Goal: Transaction & Acquisition: Purchase product/service

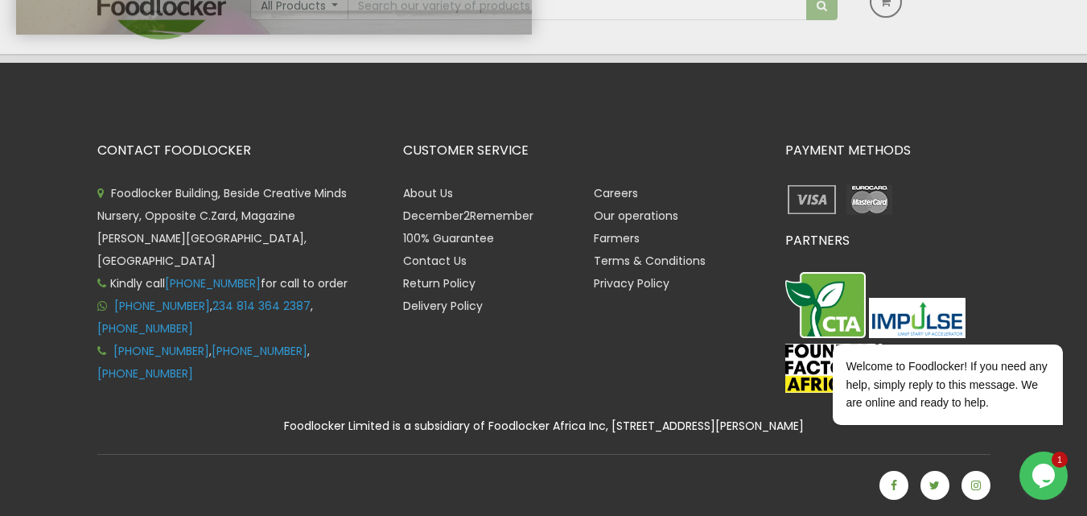
scroll to position [3426, 0]
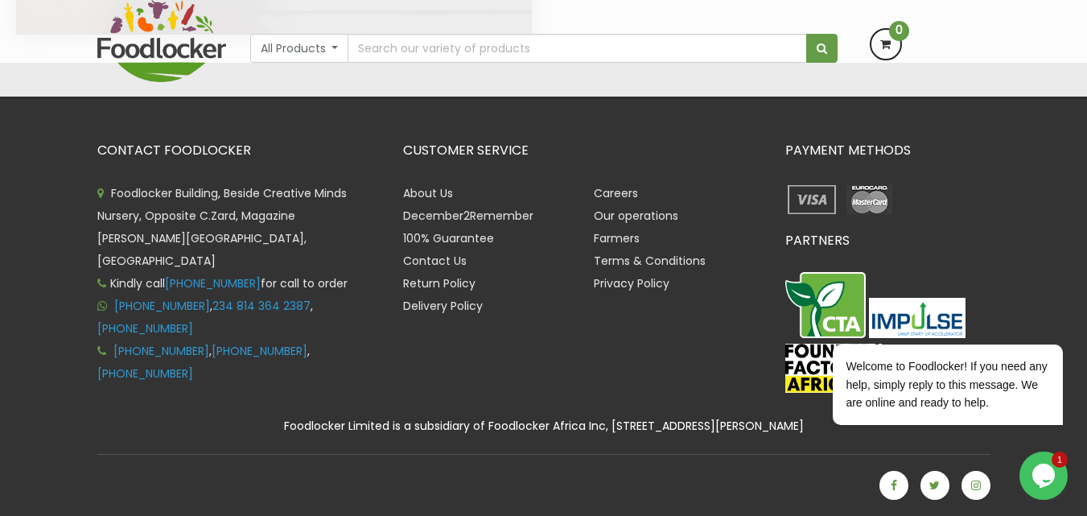
click at [636, 364] on div "CUSTOMER SERVICE About Us December2Remember 100% Guarantee Contact Us Return Po…" at bounding box center [582, 270] width 382 height 255
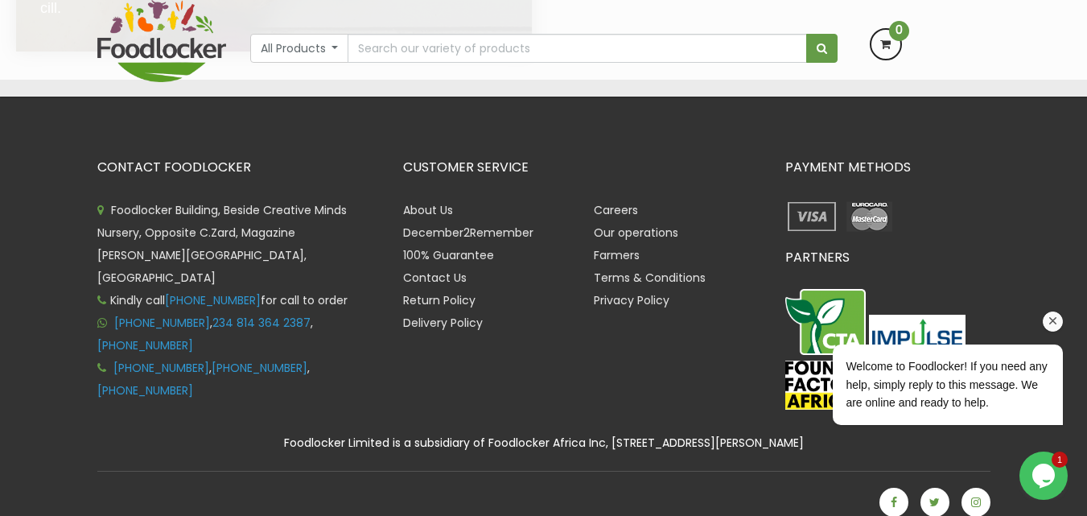
click at [1048, 324] on icon "Chat attention grabber" at bounding box center [1053, 321] width 14 height 14
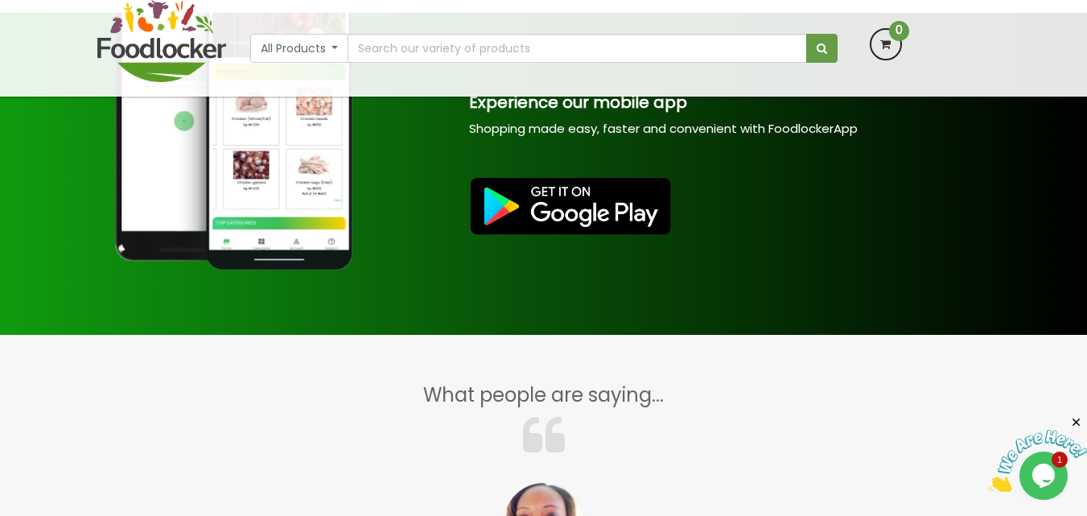
scroll to position [1751, 0]
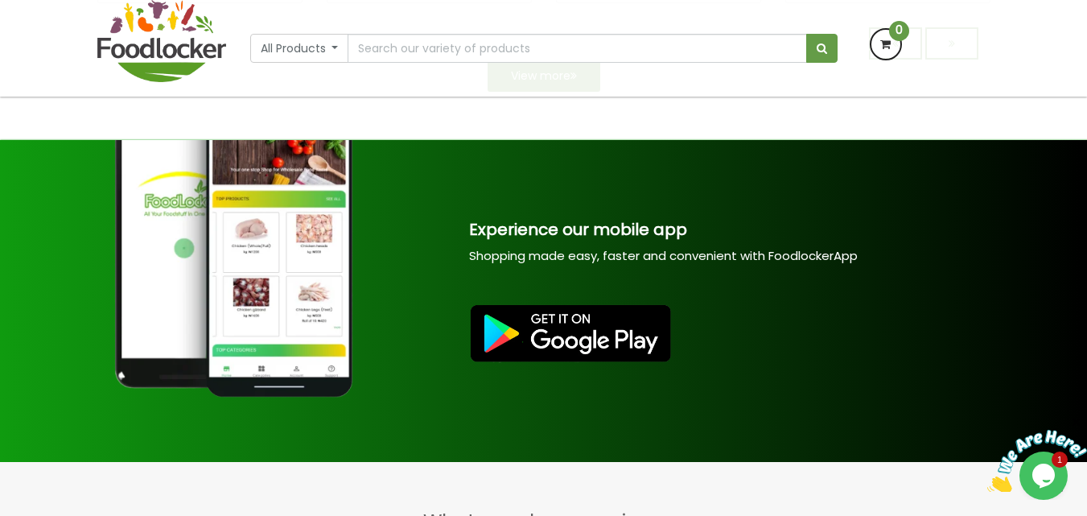
click at [566, 362] on img at bounding box center [571, 333] width 204 height 60
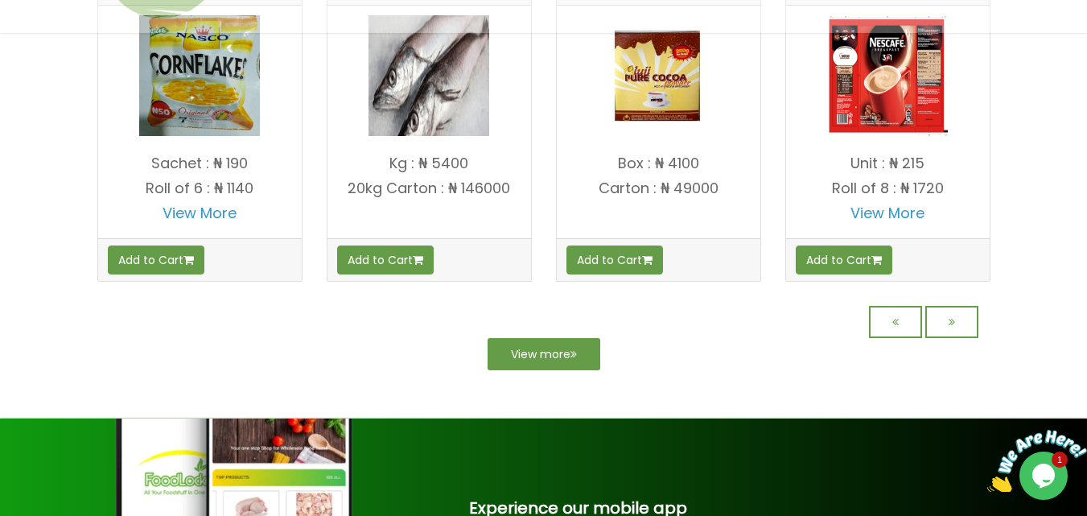
scroll to position [1346, 0]
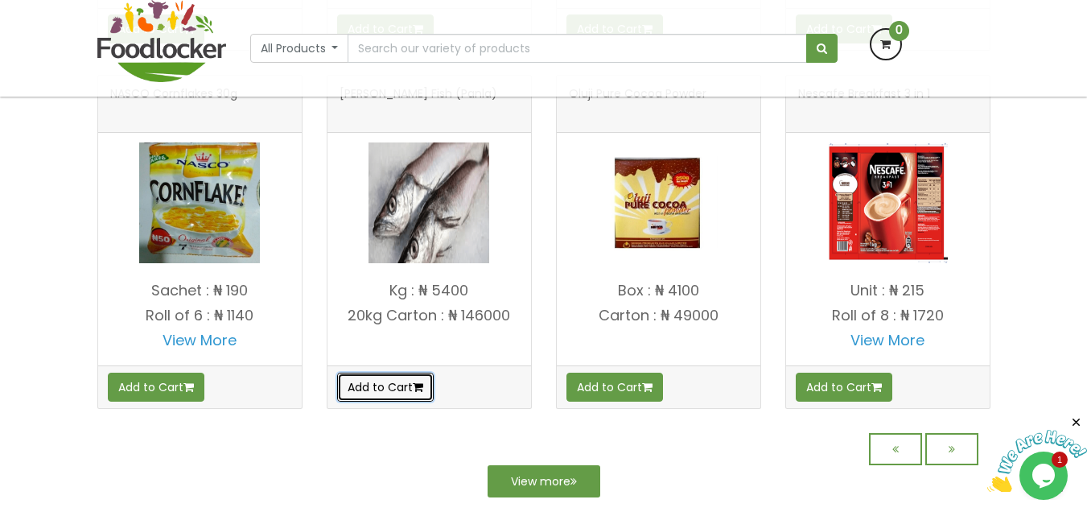
click at [392, 395] on button "Add to Cart" at bounding box center [385, 386] width 97 height 29
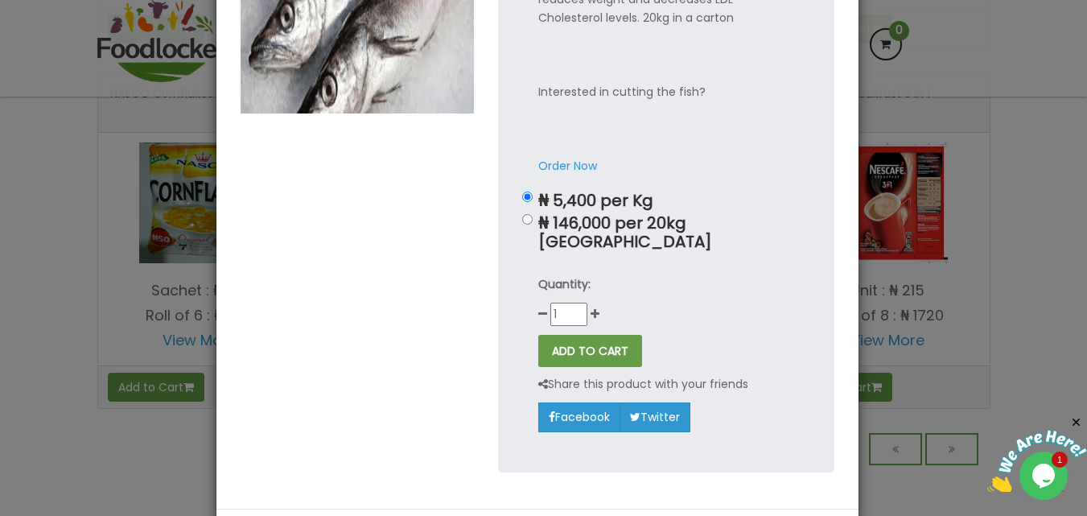
scroll to position [211, 0]
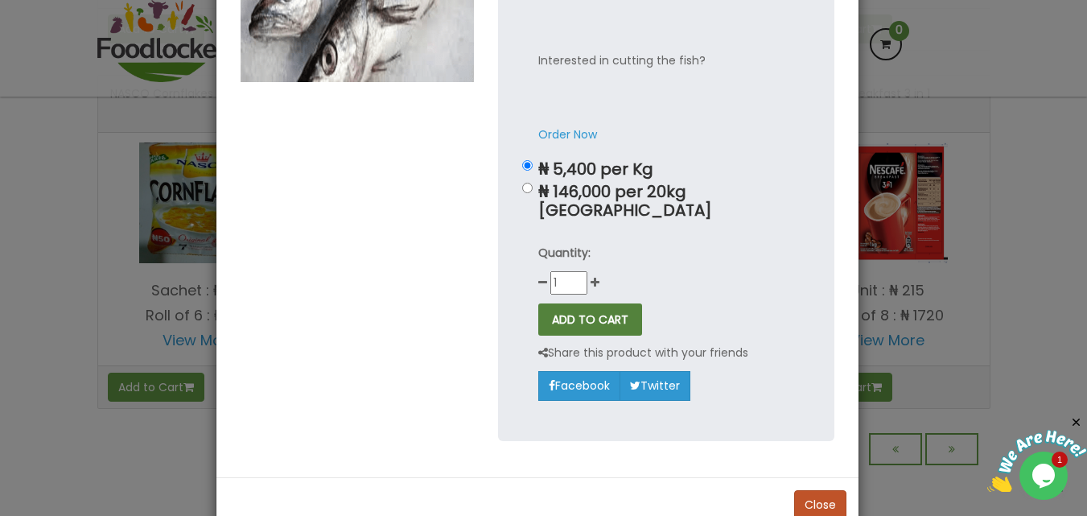
click at [580, 303] on button "ADD TO CART" at bounding box center [590, 319] width 104 height 32
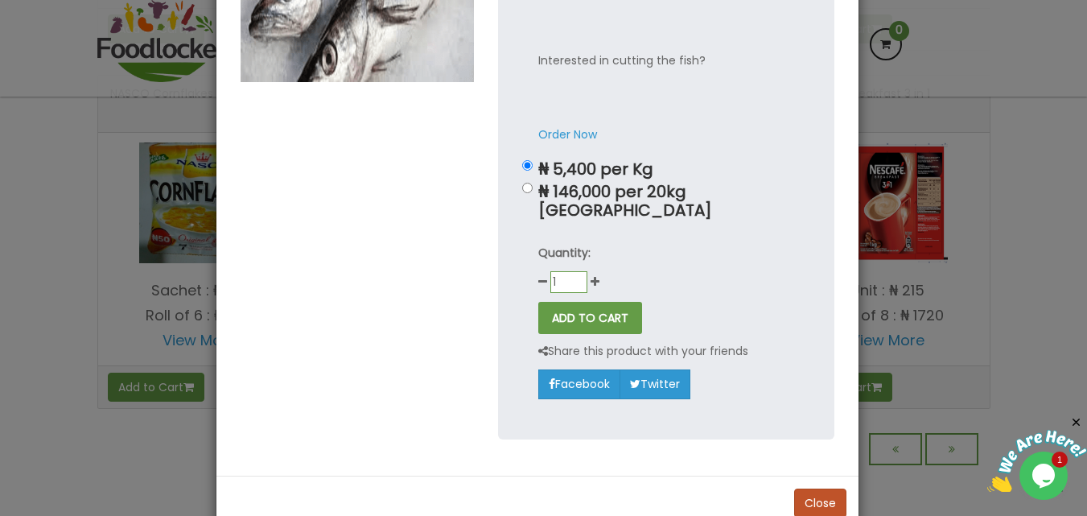
click at [552, 271] on input "1" at bounding box center [568, 282] width 37 height 22
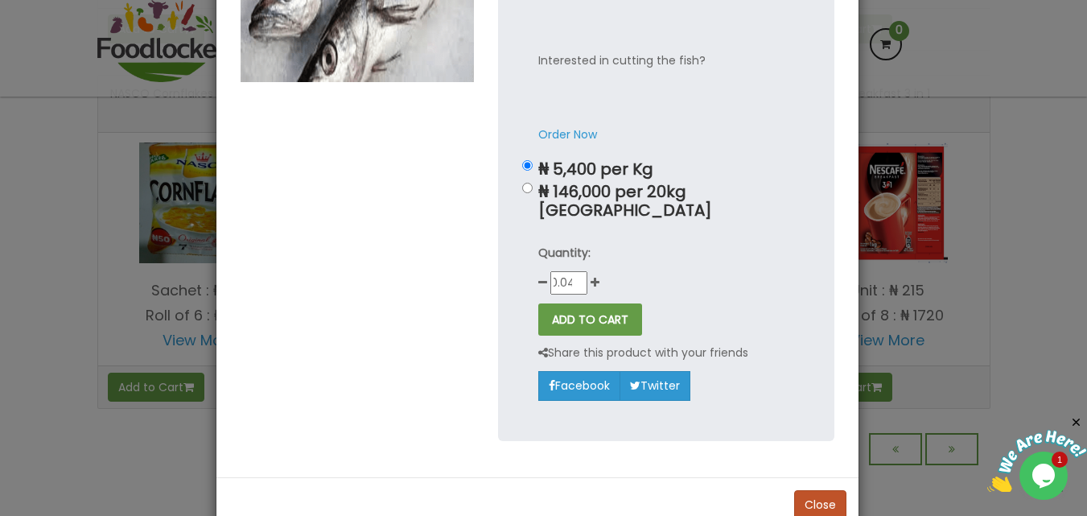
scroll to position [0, 0]
click at [708, 244] on p "Quantity:" at bounding box center [666, 253] width 256 height 19
click at [594, 303] on button "ADD TO CART" at bounding box center [590, 319] width 104 height 32
type input "0"
click at [654, 221] on div "Frequent consumption of hake improves arterial diastolic (blood) pressure, redu…" at bounding box center [666, 161] width 336 height 558
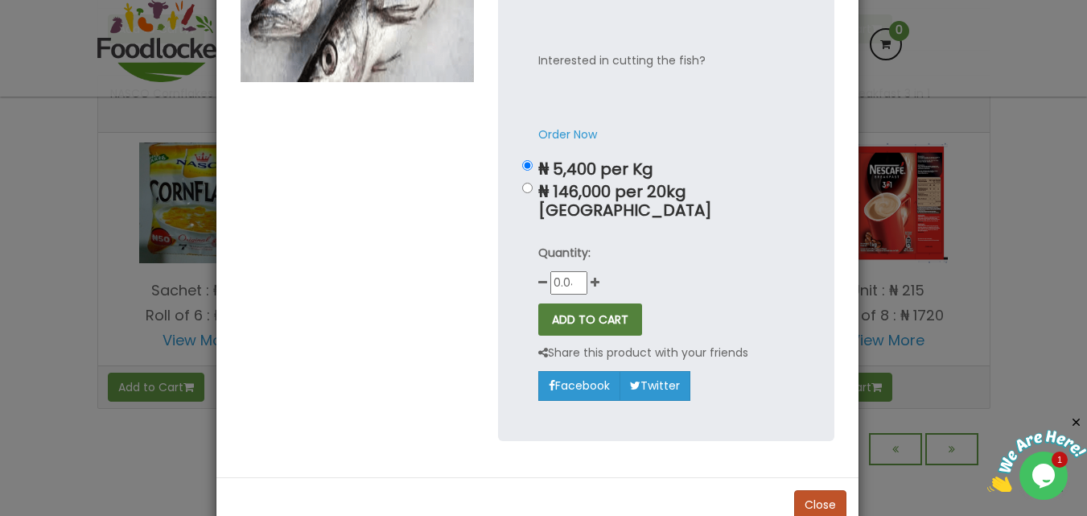
click at [590, 303] on button "ADD TO CART" at bounding box center [590, 319] width 104 height 32
click at [548, 303] on button "ADD TO CART" at bounding box center [590, 319] width 104 height 32
click at [590, 277] on icon at bounding box center [594, 282] width 9 height 11
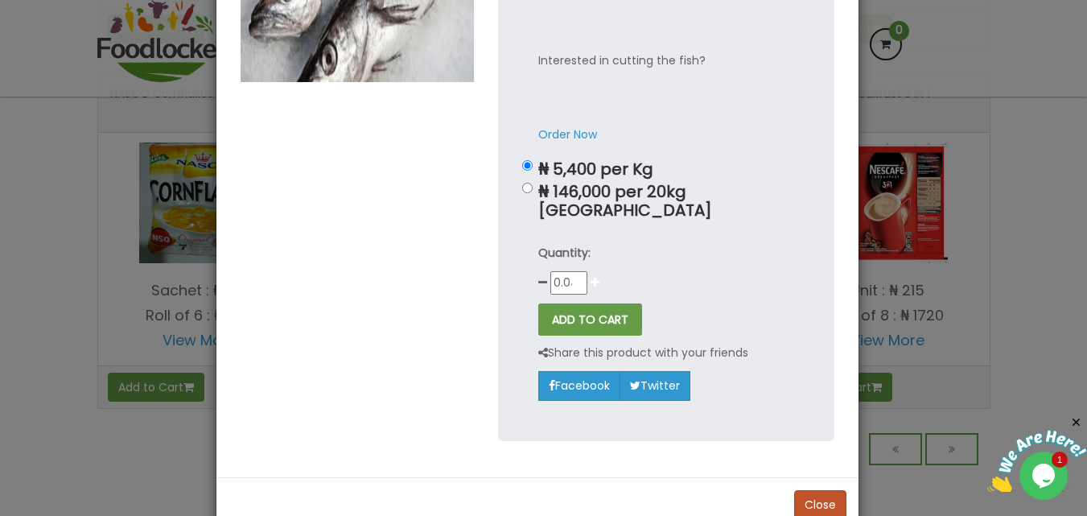
type input "1"
click at [909, 113] on div "Hake Fish (Panla) × Frequent consumption of hake improves arterial diastolic (b…" at bounding box center [543, 258] width 1087 height 516
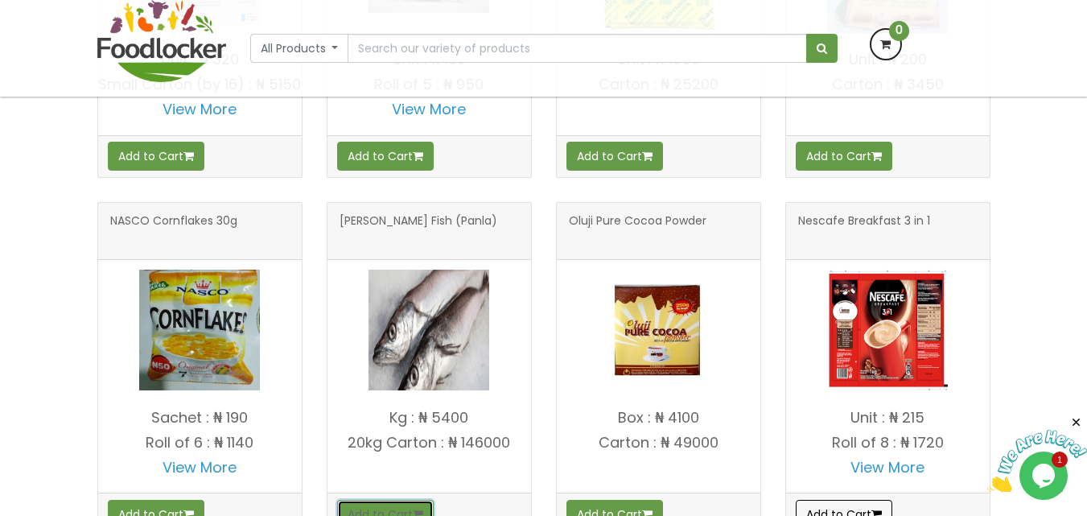
scroll to position [1473, 0]
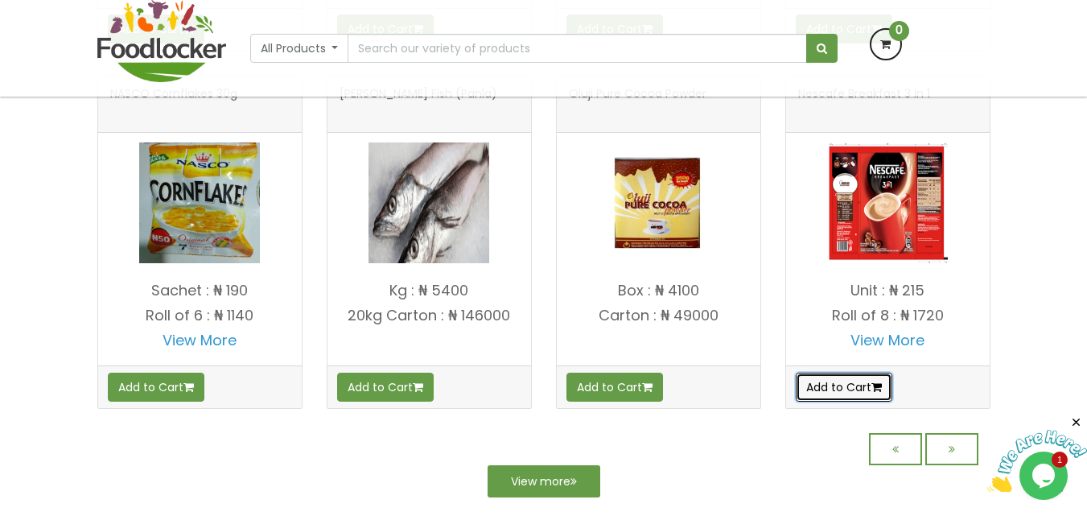
click at [837, 401] on button "Add to Cart" at bounding box center [844, 386] width 97 height 29
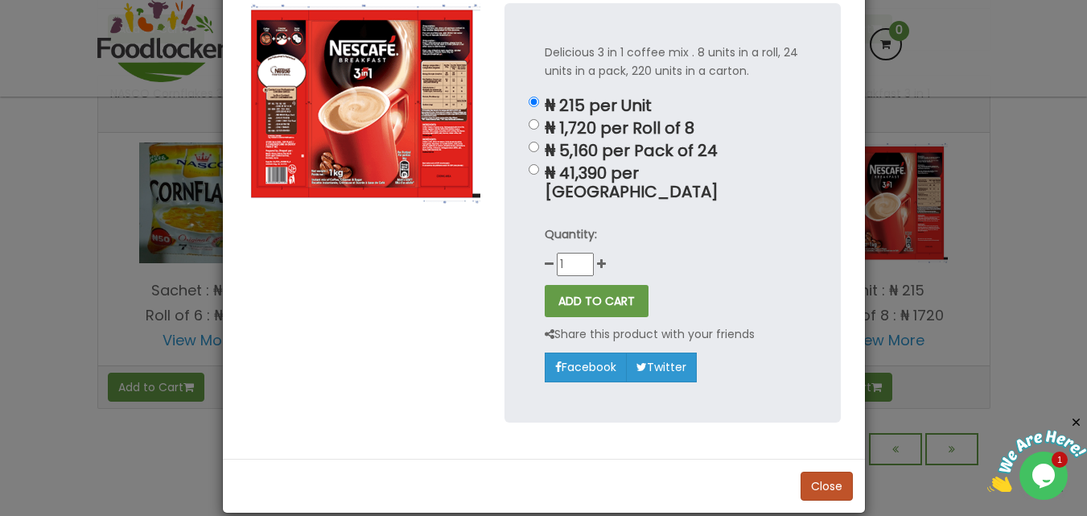
scroll to position [93, 0]
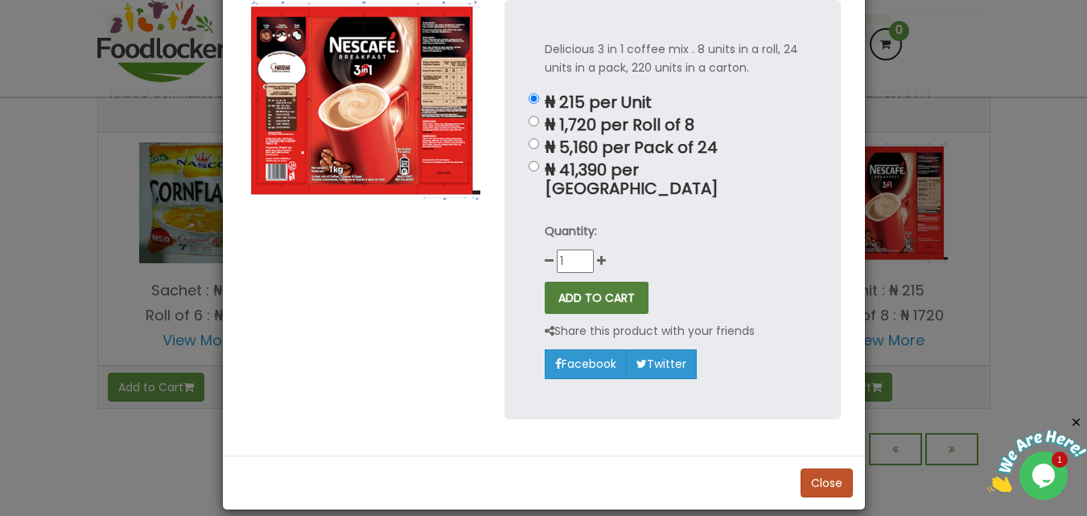
click at [590, 288] on button "ADD TO CART" at bounding box center [597, 298] width 104 height 32
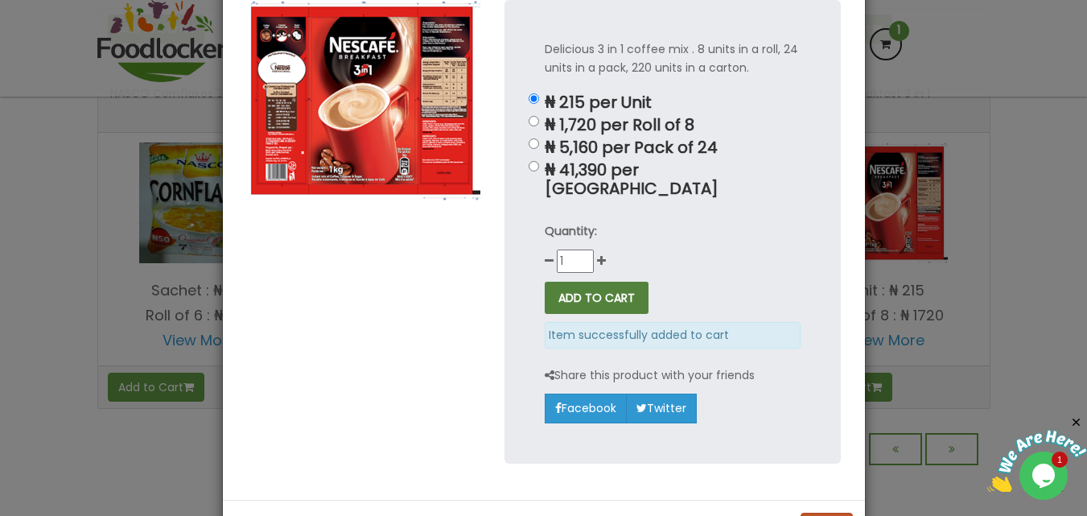
scroll to position [1346, 0]
click at [890, 146] on div "Nescafe Breakfast 3 in 1 × Delicious 3 in 1 coffee mix . 8 units in a roll, 24 …" at bounding box center [543, 258] width 1087 height 516
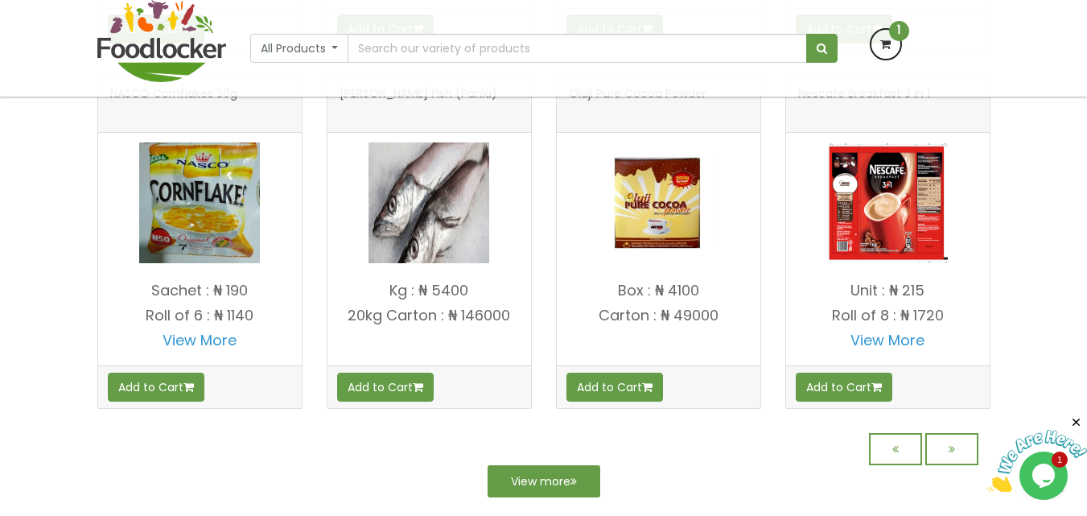
click at [882, 51] on icon at bounding box center [885, 44] width 29 height 29
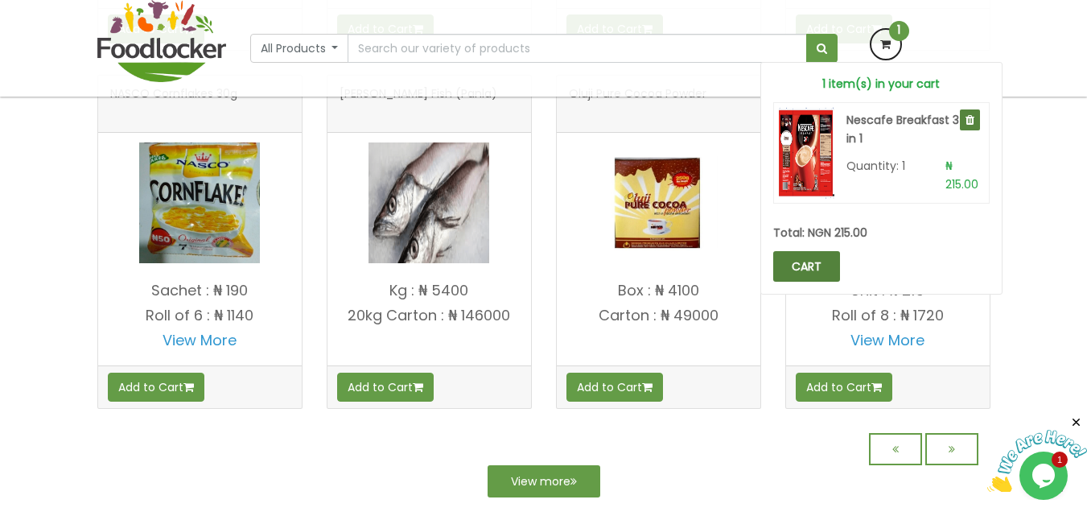
click at [811, 258] on link "CART" at bounding box center [806, 266] width 67 height 31
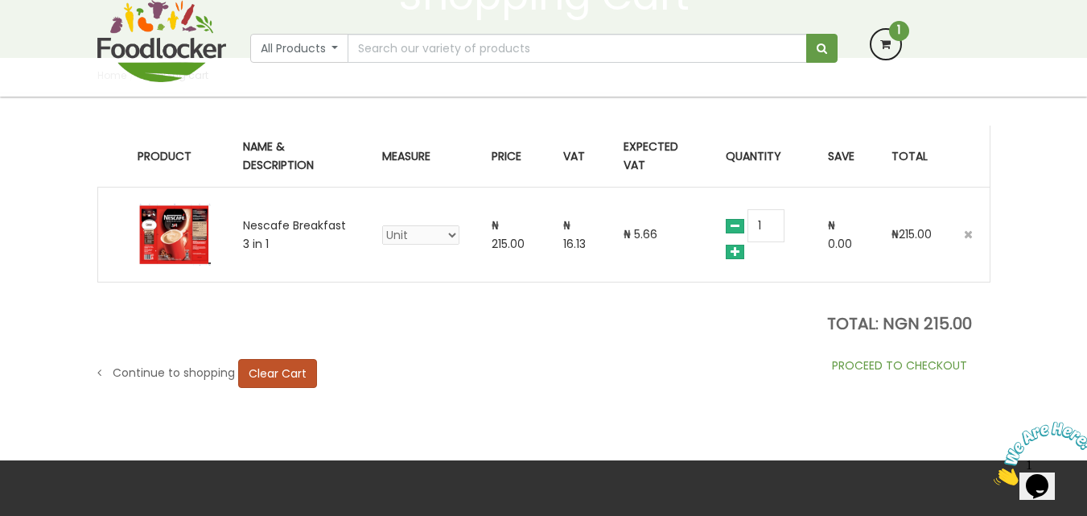
click at [861, 369] on link "PROCEED TO CHECKOUT" at bounding box center [899, 365] width 182 height 32
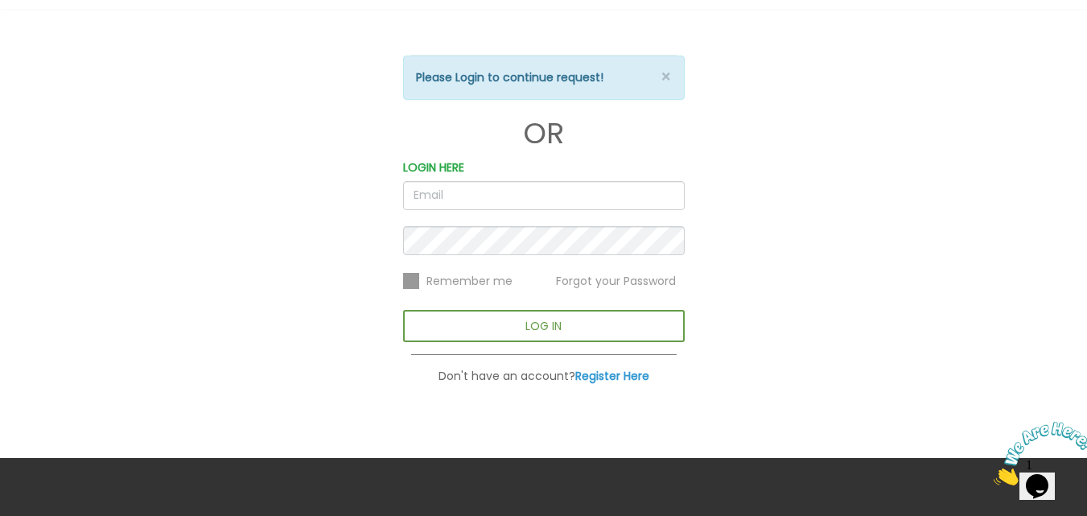
scroll to position [189, 0]
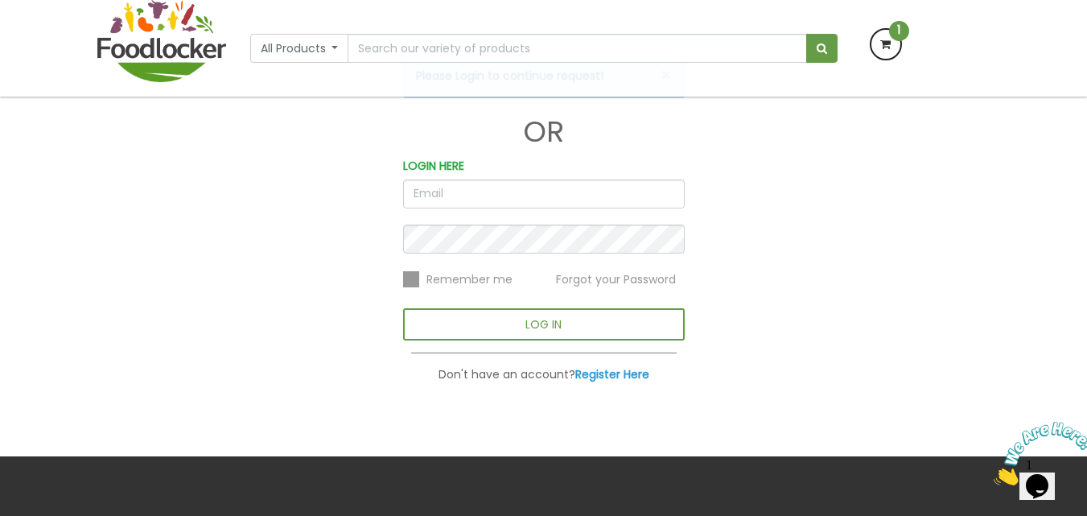
click at [562, 201] on input "email" at bounding box center [544, 193] width 282 height 29
click at [616, 366] on b "Register Here" at bounding box center [612, 374] width 74 height 16
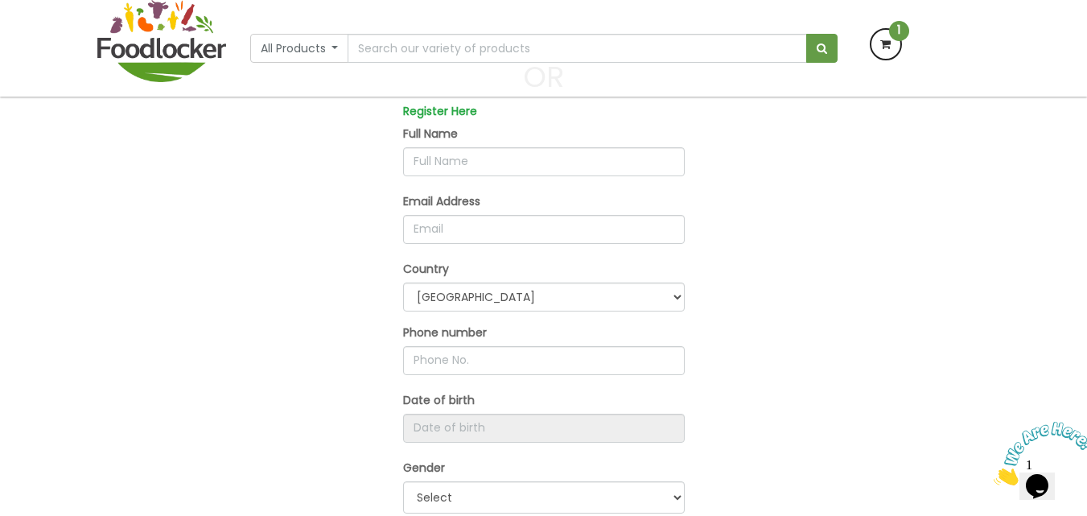
scroll to position [199, 0]
click at [524, 166] on input "text" at bounding box center [544, 162] width 282 height 29
type input "muiibi"
click at [496, 216] on input "email" at bounding box center [544, 230] width 282 height 29
type input "ariyomuibimubaraq@gmail.com"
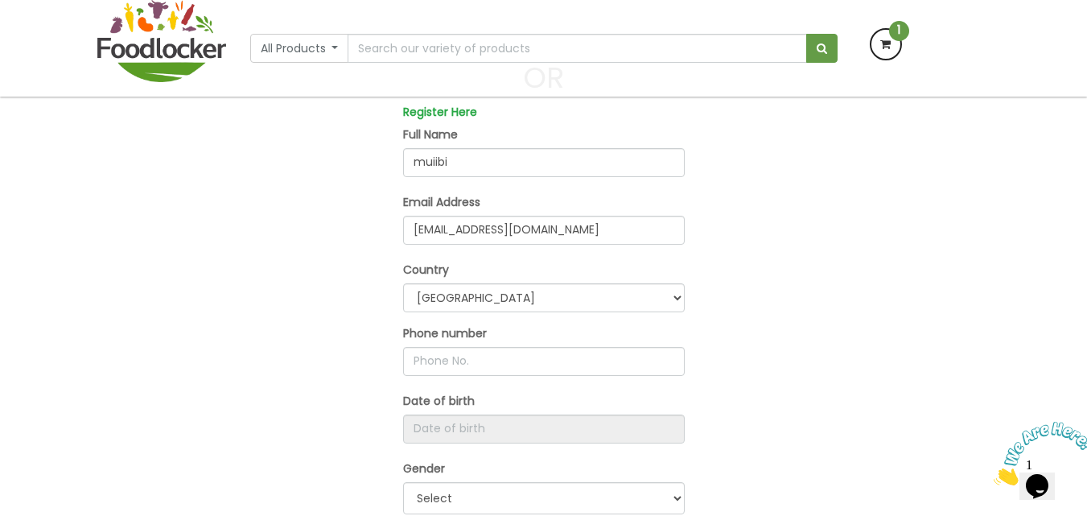
type input "09131918789"
select select "1"
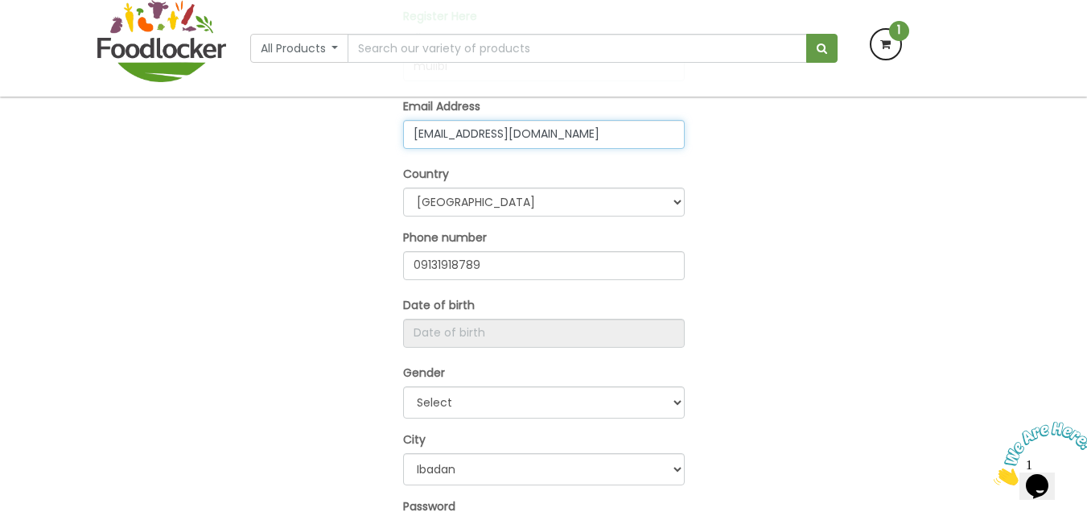
scroll to position [297, 0]
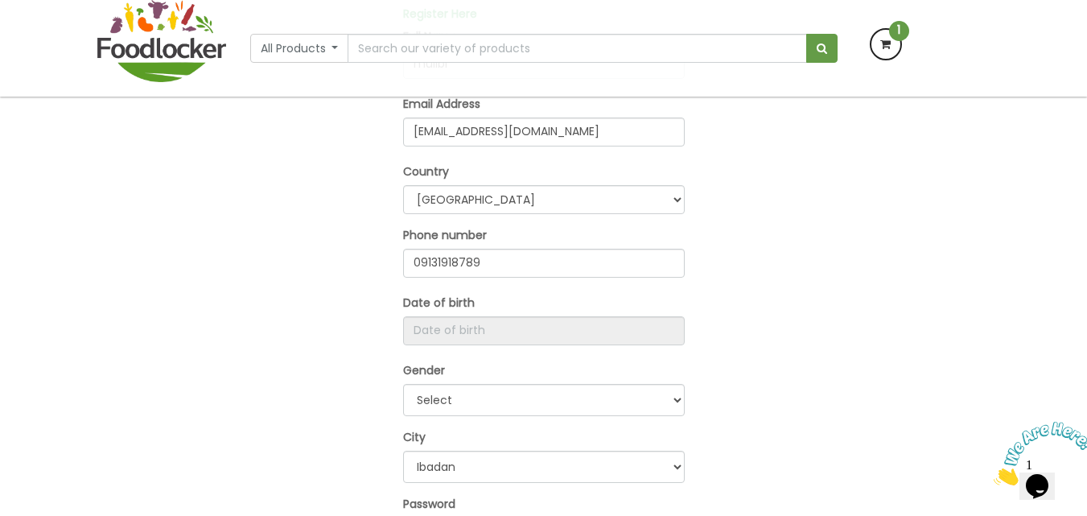
drag, startPoint x: 460, startPoint y: 314, endPoint x: 459, endPoint y: 329, distance: 15.4
click at [459, 329] on div "Date of birth" at bounding box center [544, 319] width 282 height 51
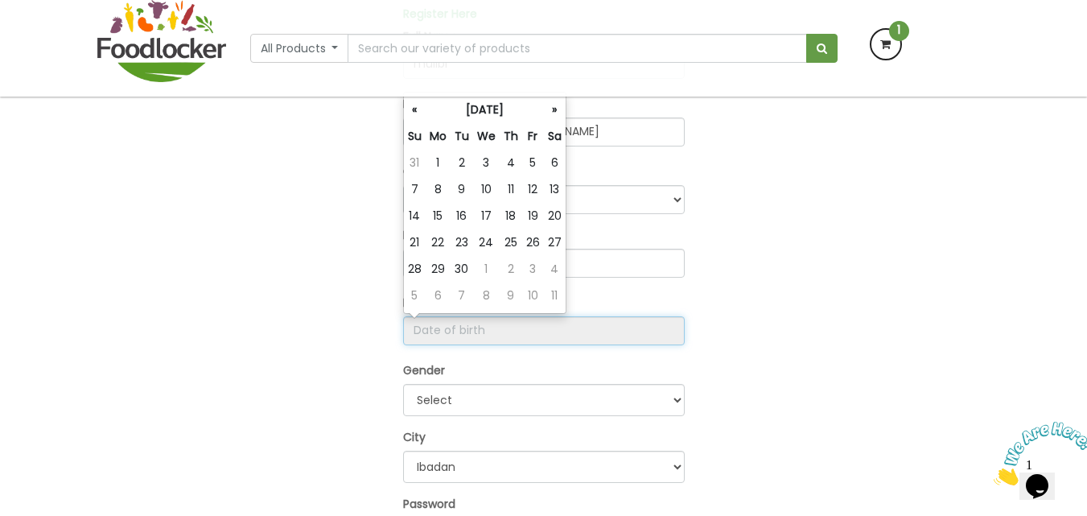
click at [459, 329] on input "Register Here" at bounding box center [544, 330] width 282 height 29
click at [467, 237] on td "23" at bounding box center [461, 242] width 23 height 27
type input "[DATE]"
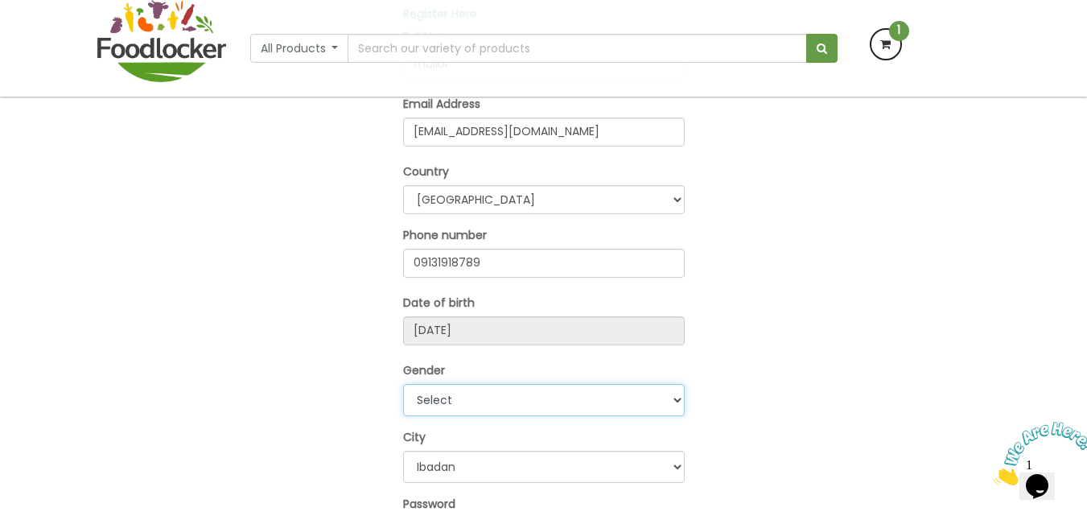
click at [480, 385] on select "Select Male Female" at bounding box center [544, 400] width 282 height 32
select select "[DEMOGRAPHIC_DATA]"
click at [403, 384] on select "Select Male Female" at bounding box center [544, 400] width 282 height 32
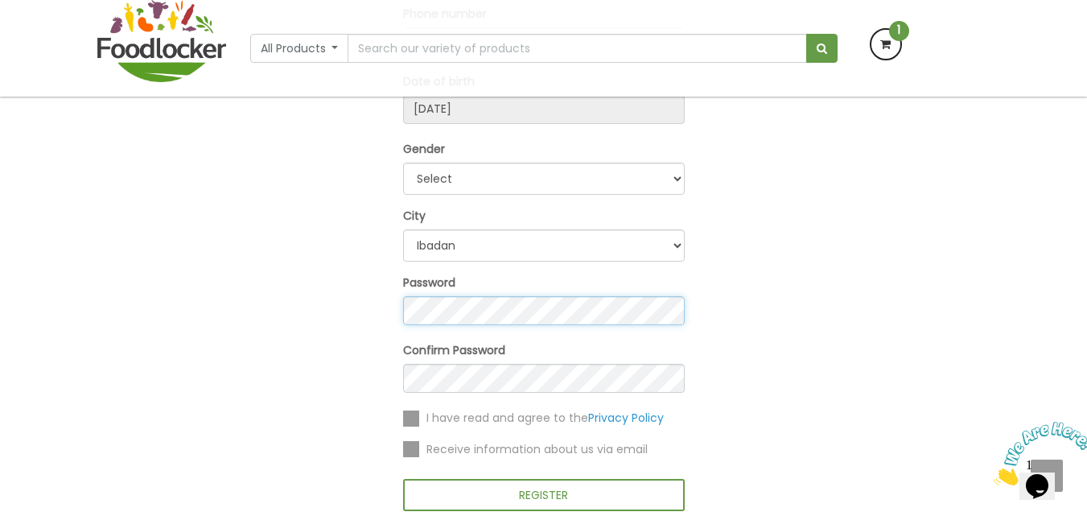
scroll to position [524, 0]
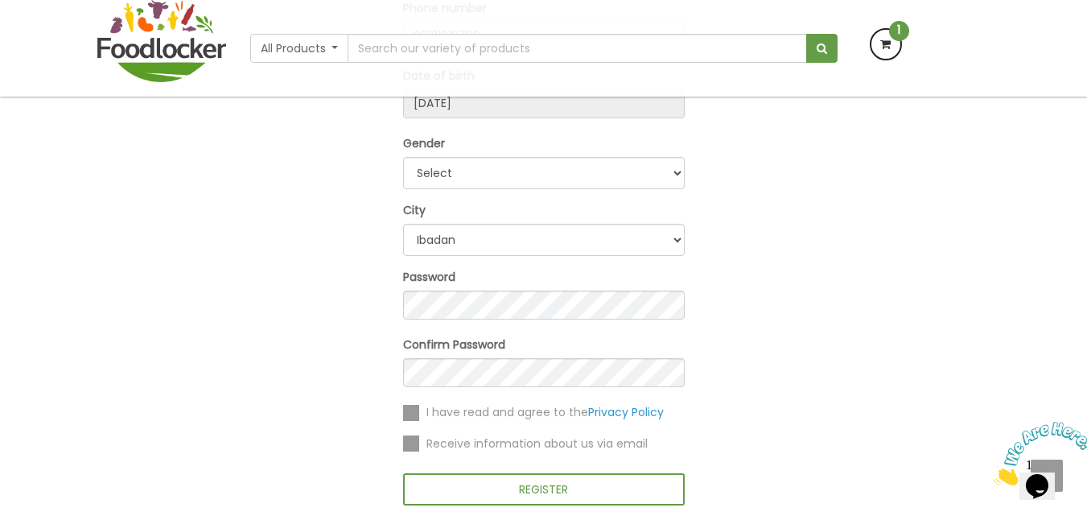
click at [416, 422] on div "I have read and agree to the Privacy Policy" at bounding box center [544, 412] width 282 height 19
click at [412, 415] on label at bounding box center [411, 413] width 16 height 16
click at [0, 0] on input "checkbox" at bounding box center [0, 0] width 0 height 0
click at [412, 446] on label at bounding box center [411, 443] width 16 height 16
click at [0, 0] on input "checkbox" at bounding box center [0, 0] width 0 height 0
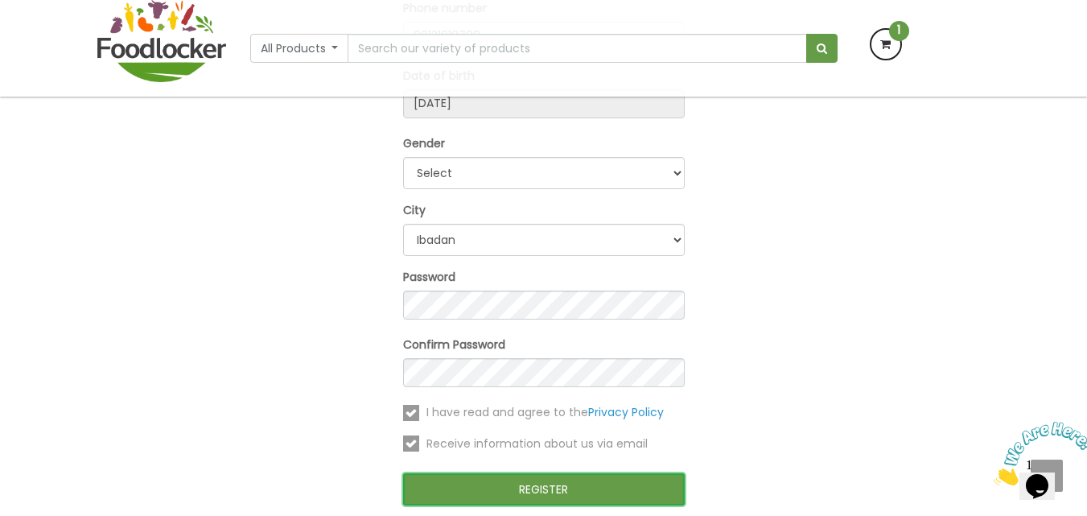
click at [479, 483] on button "REGISTER" at bounding box center [544, 489] width 282 height 32
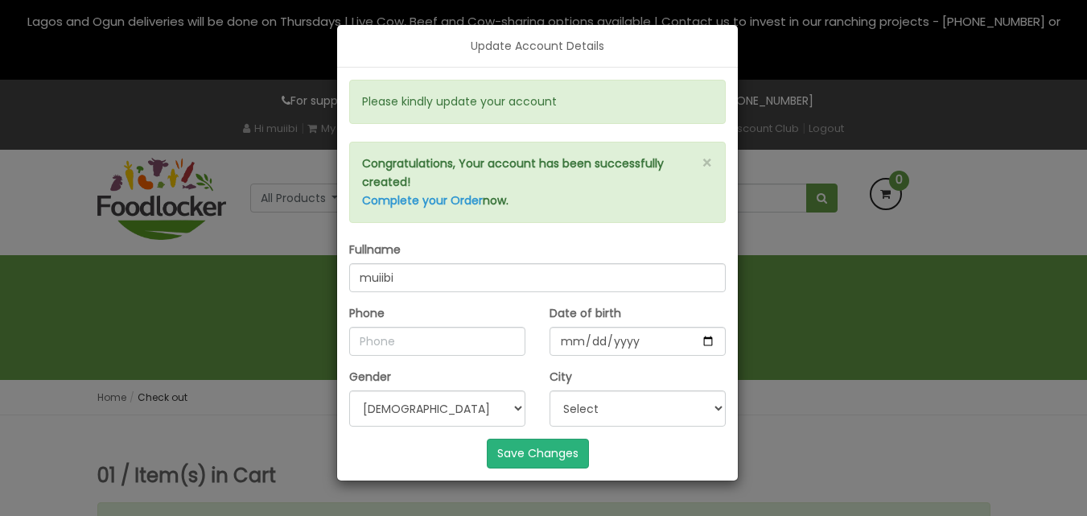
select select "[DEMOGRAPHIC_DATA]"
select select "window"
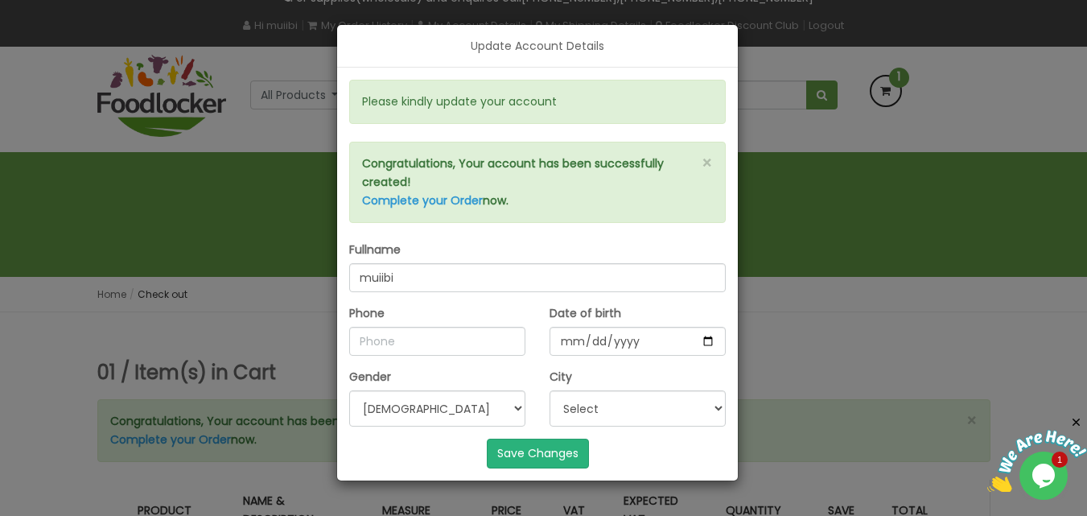
scroll to position [104, 0]
click at [450, 204] on link "Complete your Order" at bounding box center [422, 200] width 121 height 16
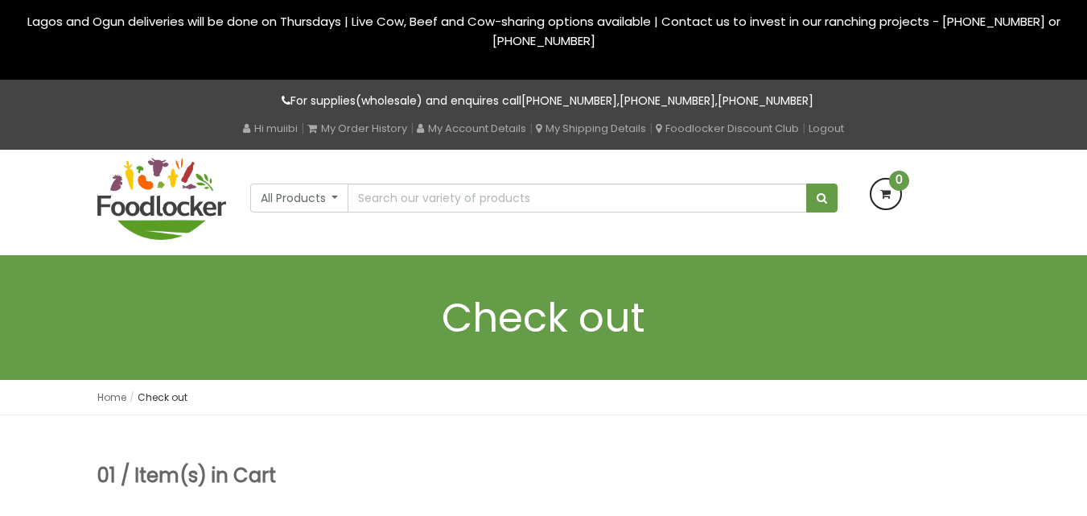
select select "[DEMOGRAPHIC_DATA]"
select select "window"
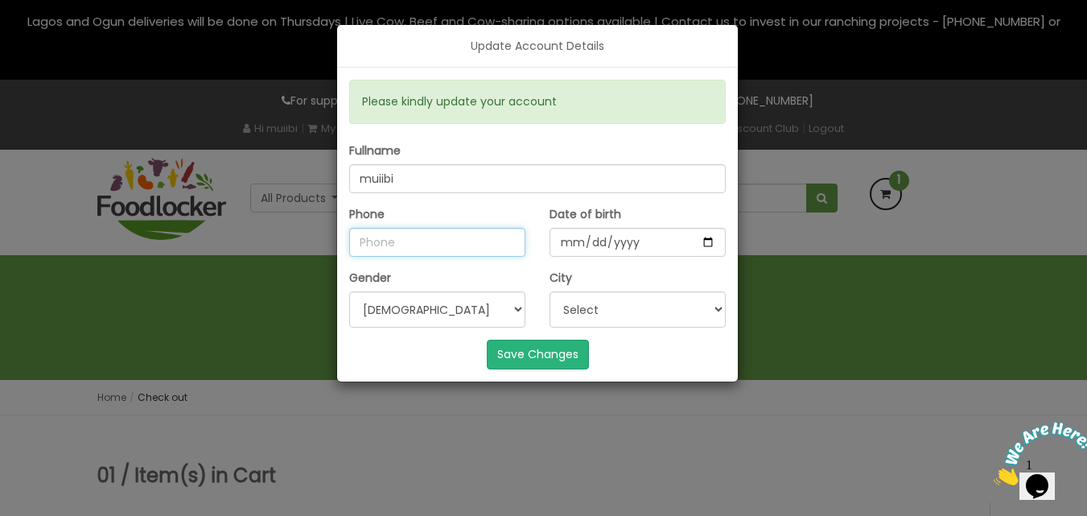
click at [426, 236] on input "Phone" at bounding box center [437, 242] width 176 height 29
type input "09131918789"
select select "1"
click at [457, 310] on select "Select [DEMOGRAPHIC_DATA] [DEMOGRAPHIC_DATA]" at bounding box center [437, 309] width 176 height 36
click at [553, 363] on button "Save Changes" at bounding box center [538, 353] width 102 height 29
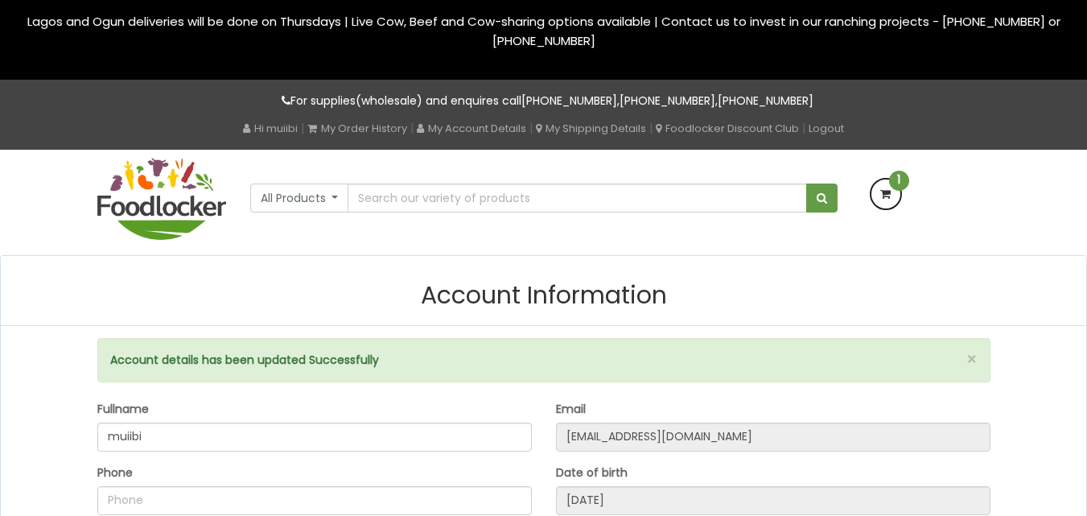
select select "[DEMOGRAPHIC_DATA]"
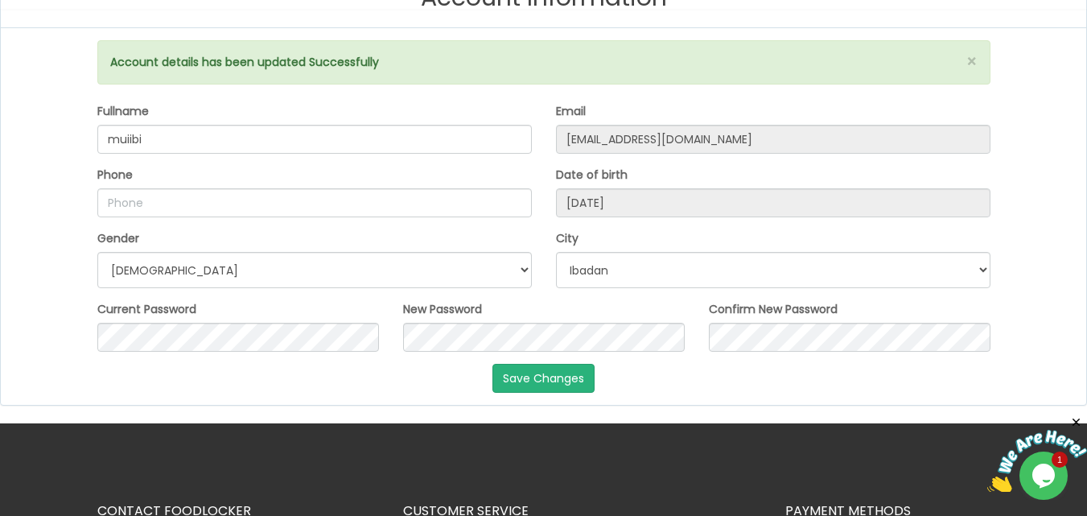
scroll to position [194, 0]
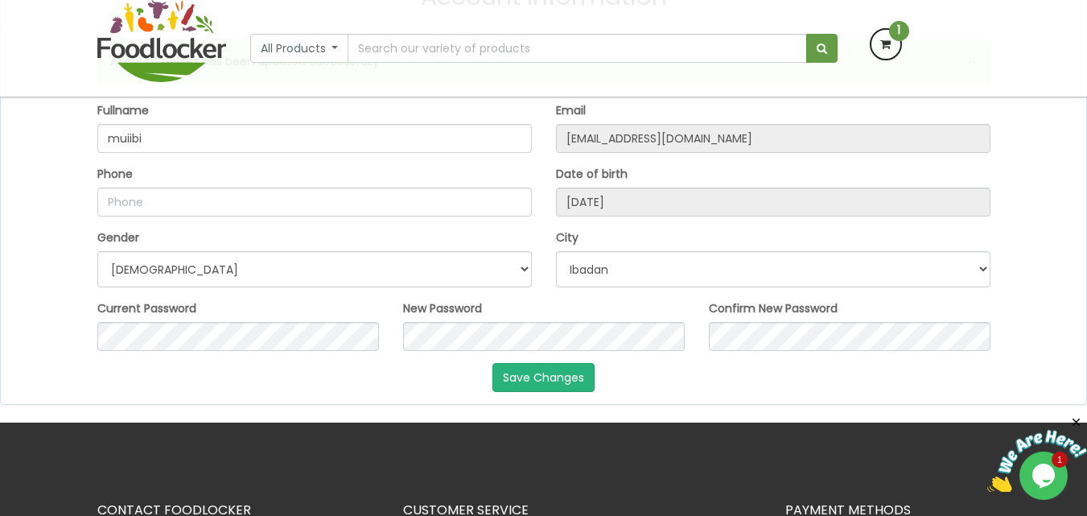
click at [875, 47] on icon at bounding box center [885, 44] width 29 height 29
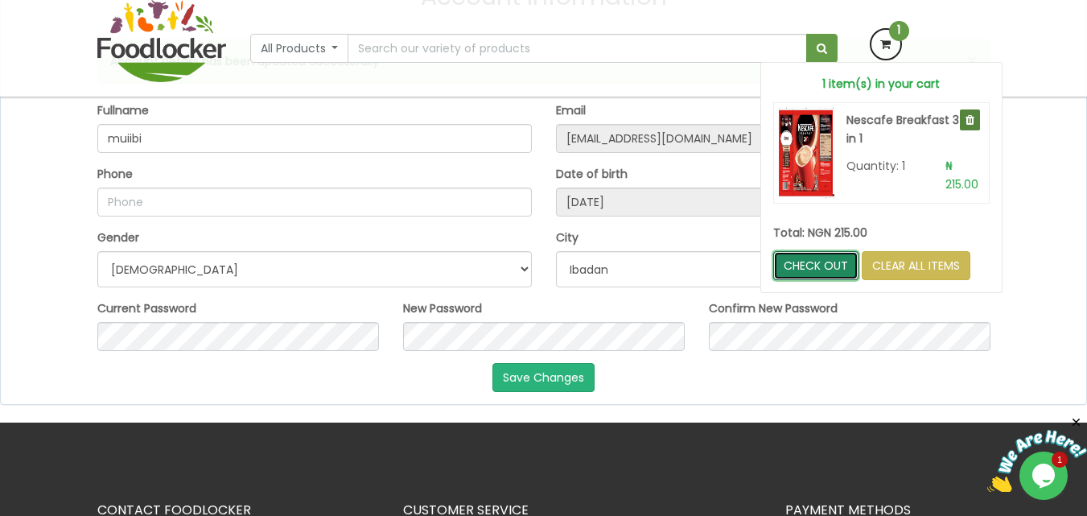
click at [815, 274] on link "CHECK OUT" at bounding box center [815, 265] width 85 height 29
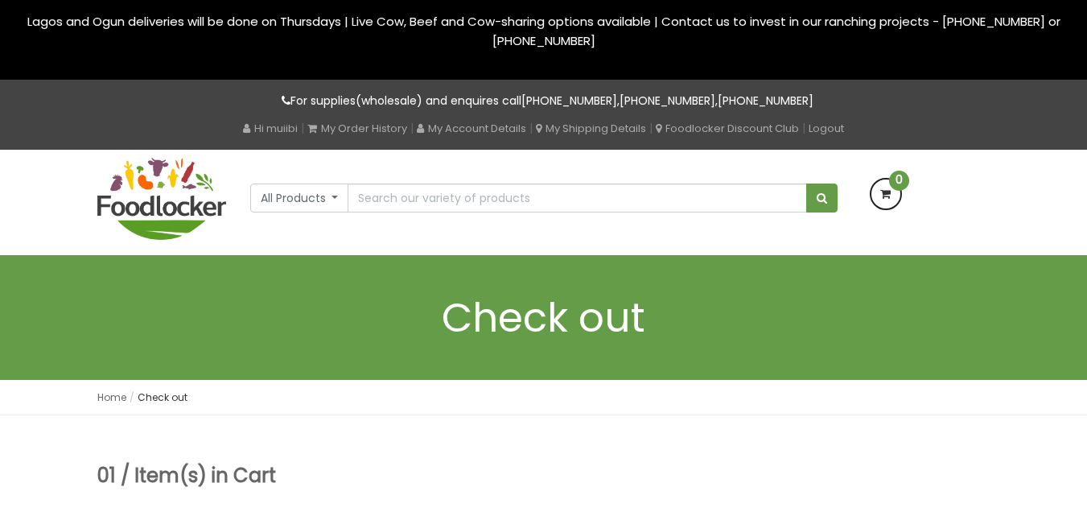
select select "window"
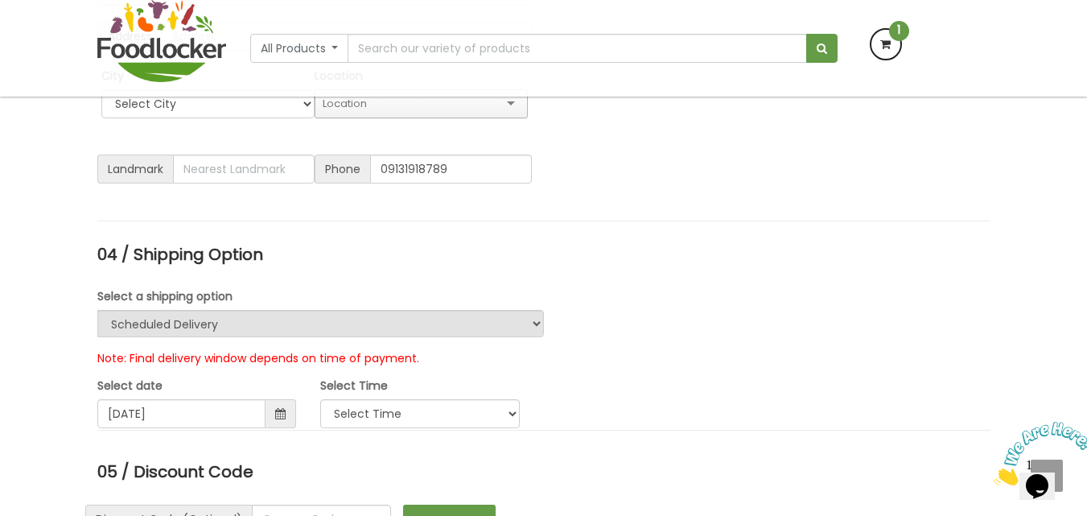
scroll to position [754, 0]
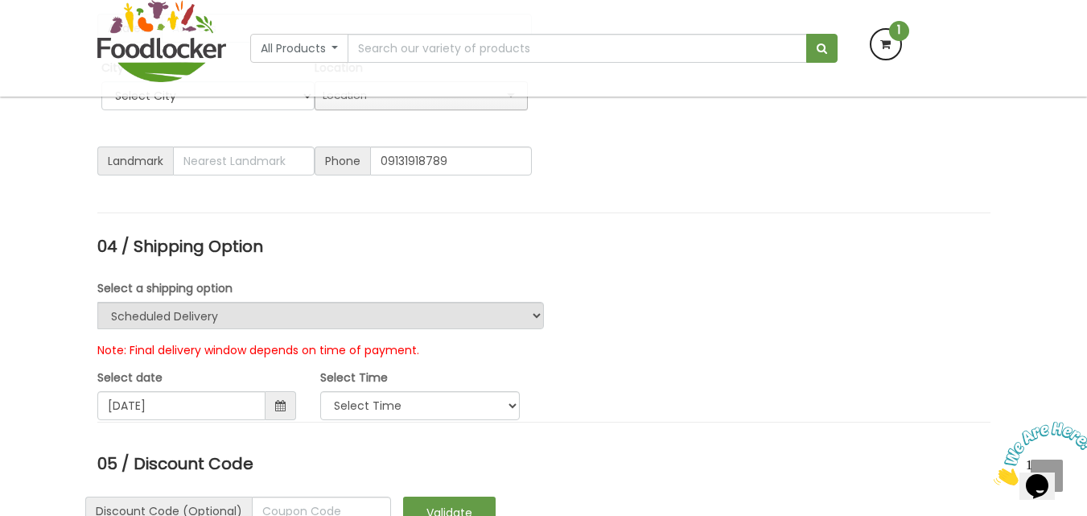
click at [580, 316] on div "Select a shipping option Urgent Scheduled Delivery" at bounding box center [543, 304] width 893 height 50
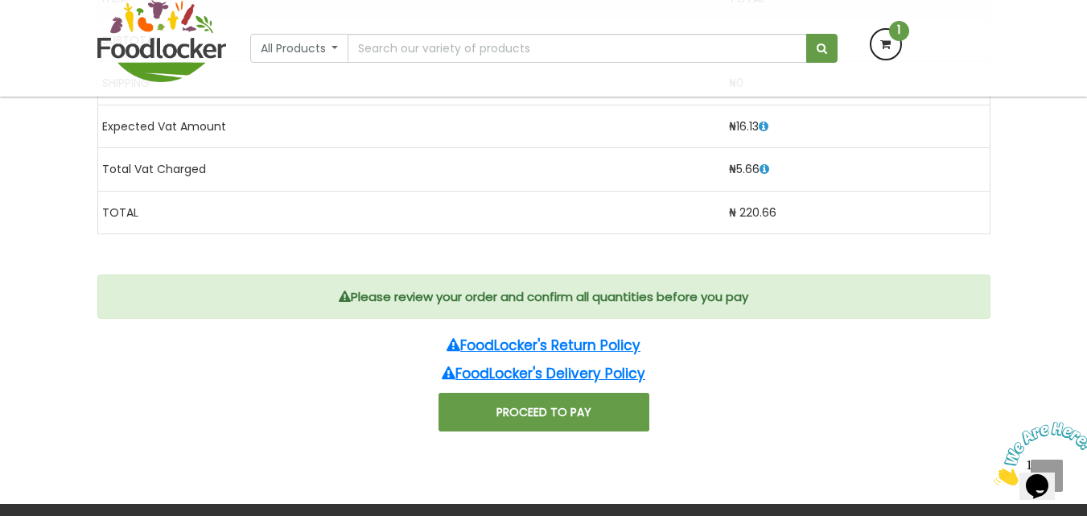
scroll to position [1722, 0]
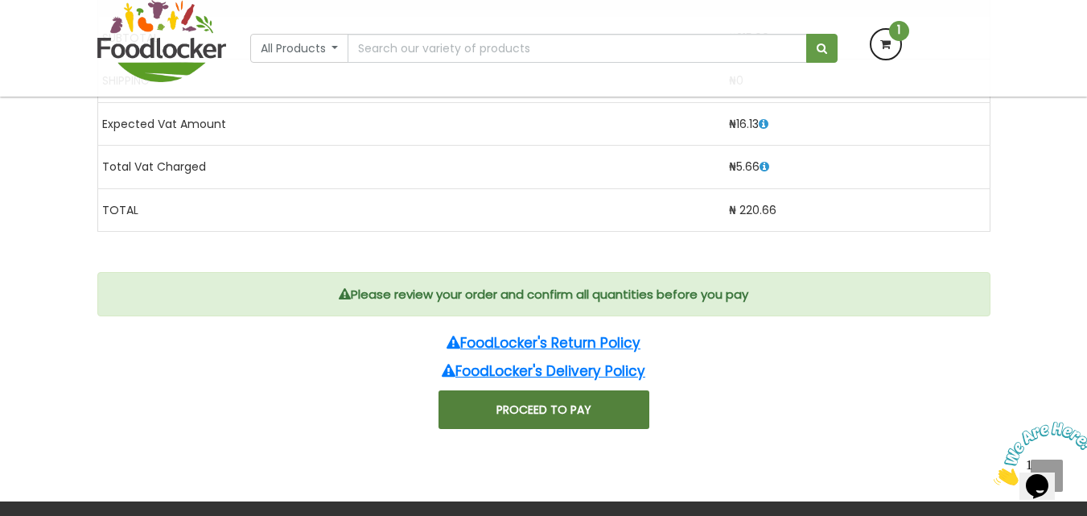
click at [553, 404] on button "PROCEED TO PAY" at bounding box center [543, 409] width 211 height 39
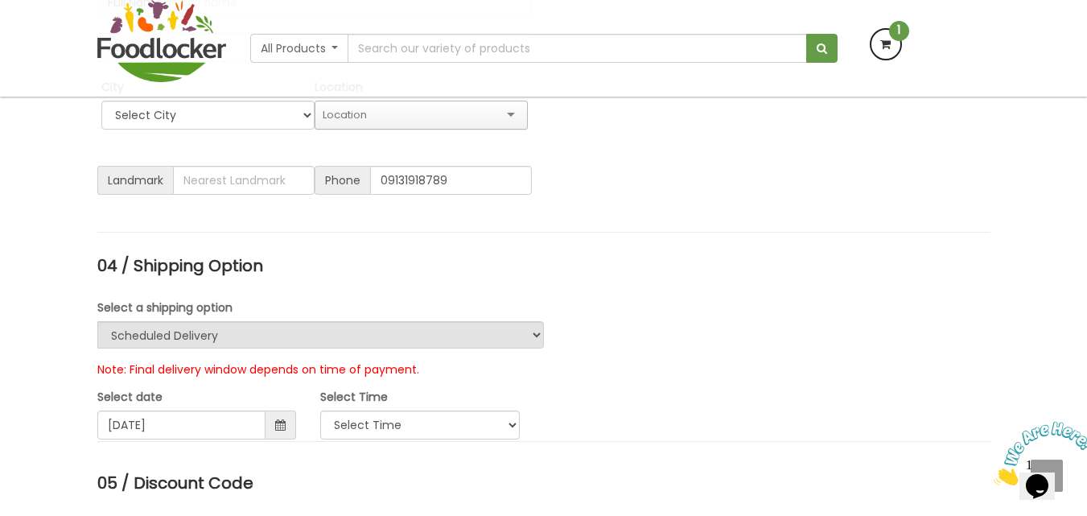
scroll to position [623, 0]
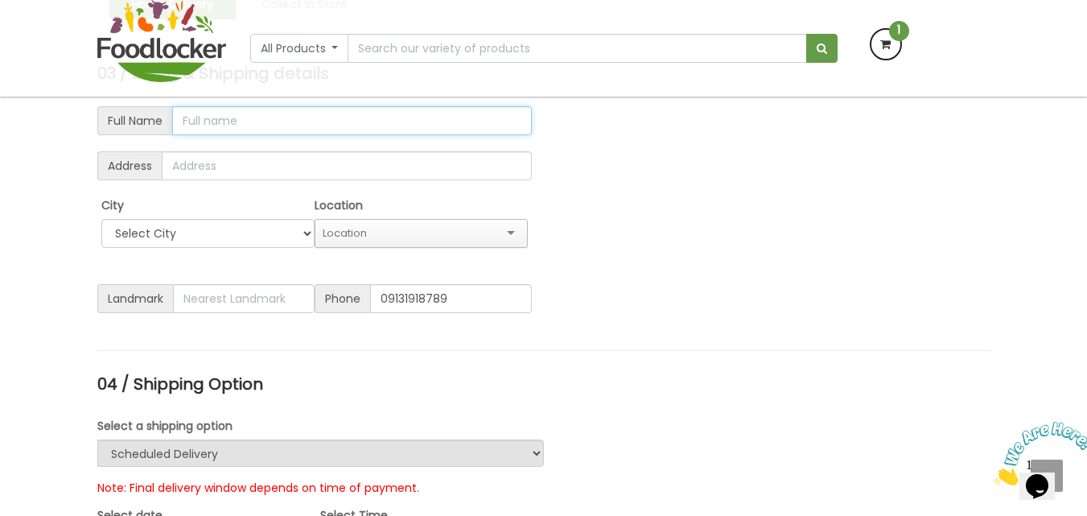
click at [376, 134] on input "text" at bounding box center [352, 120] width 360 height 29
type input ";klknm"
click at [316, 177] on input "text" at bounding box center [347, 165] width 370 height 29
type input "l;kmknm"
click at [186, 249] on div "City Select City Ibadan Lagos Ogun Location" at bounding box center [314, 234] width 434 height 76
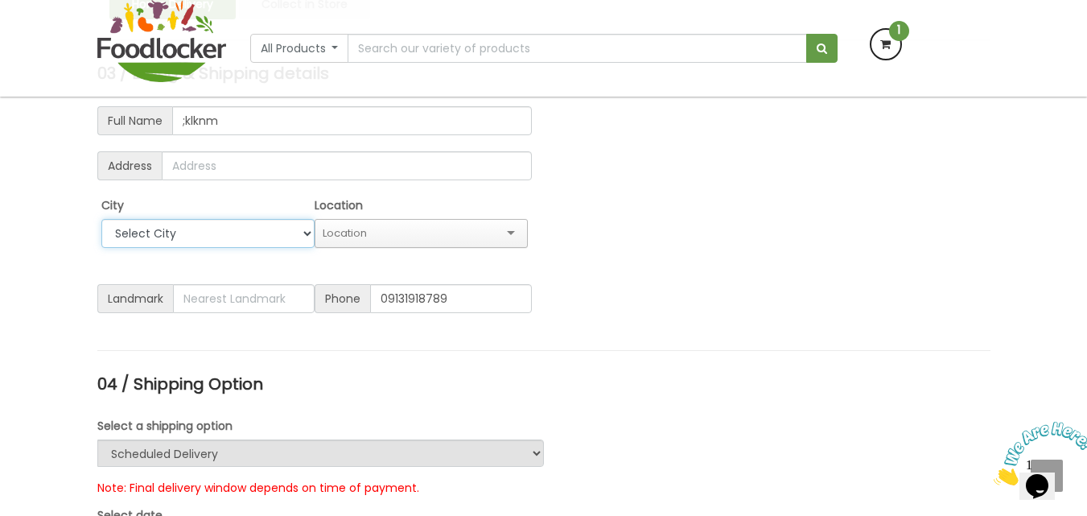
click at [183, 237] on select "Select City Ibadan Lagos Ogun" at bounding box center [207, 233] width 213 height 29
type input "l;kmknm"
select select "Ibadan"
click at [101, 219] on select "Select City Ibadan Lagos Ogun" at bounding box center [207, 233] width 213 height 29
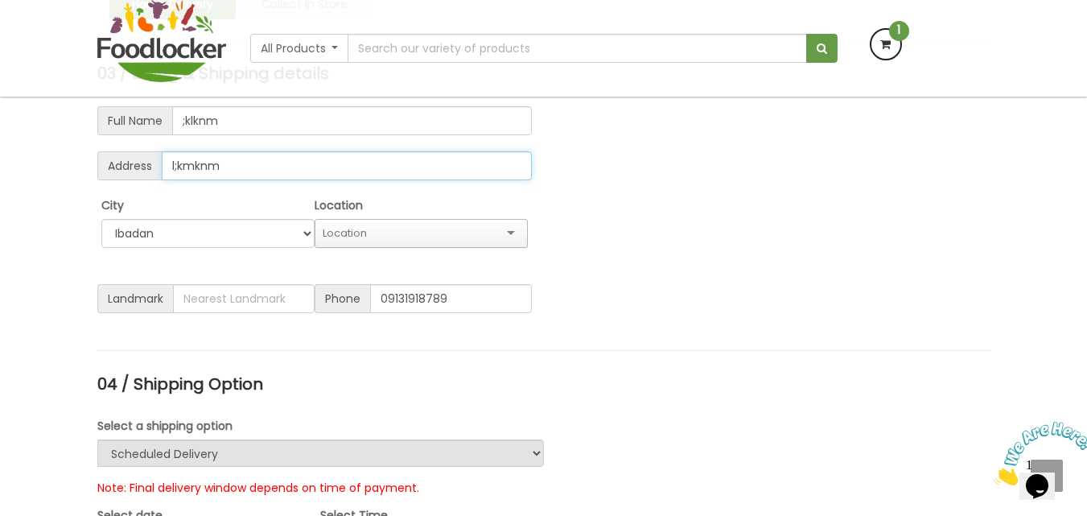
click at [218, 164] on input "l;kmknm" at bounding box center [347, 165] width 370 height 29
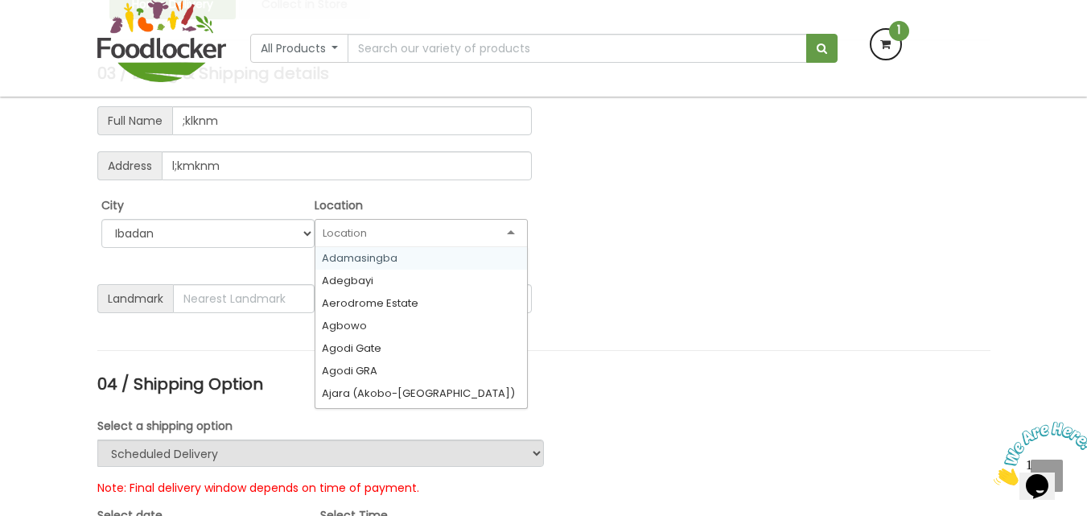
click at [343, 226] on input "text" at bounding box center [422, 233] width 199 height 14
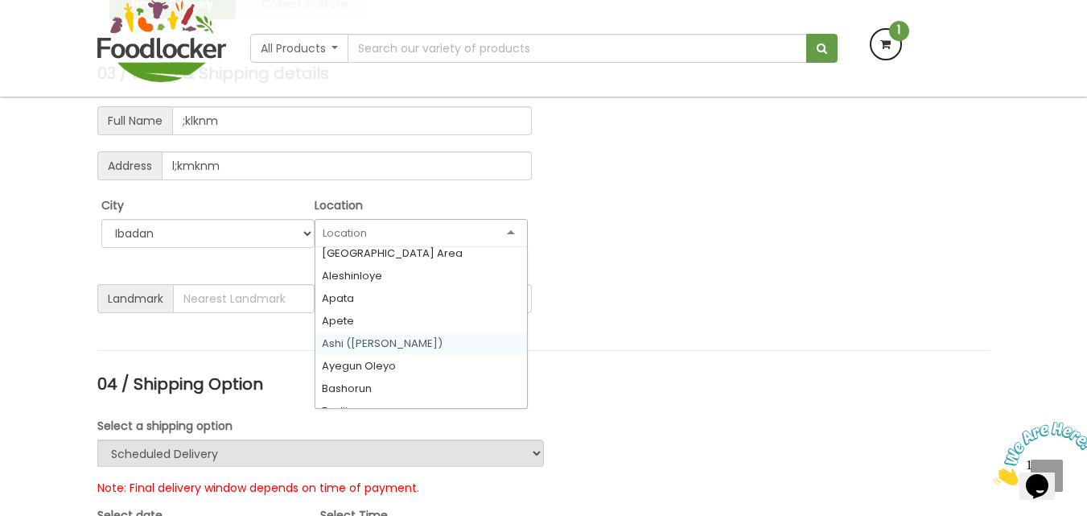
scroll to position [359, 0]
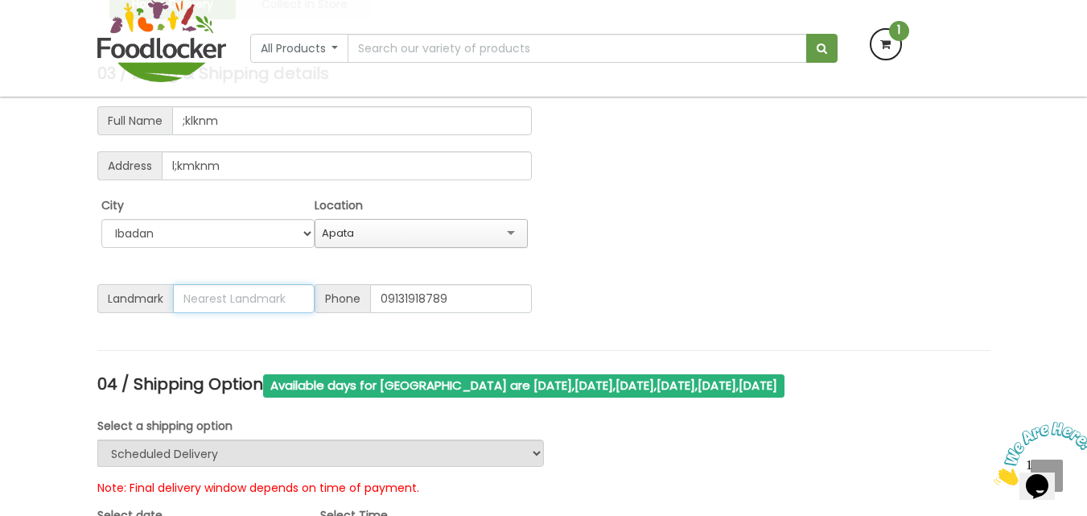
click at [265, 302] on input "text" at bounding box center [244, 298] width 142 height 29
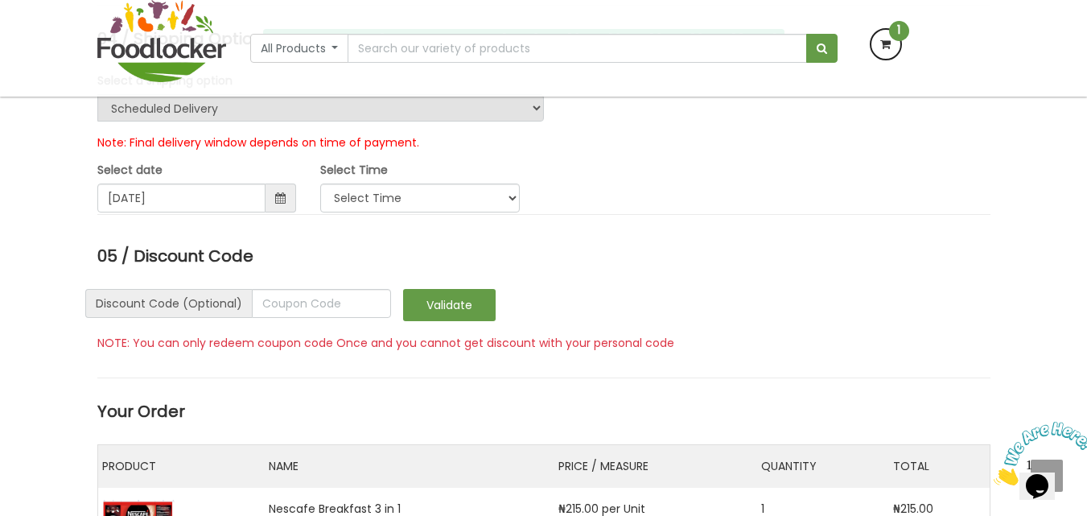
scroll to position [969, 0]
type input "molete"
click at [352, 197] on select "Select Time 11:00 AM - 1:00 PM 1:00 PM - 3:00 PM 3:00 PM - 5:00 PM" at bounding box center [419, 197] width 199 height 29
click at [369, 240] on div "02 / Delivery Option Home Delivery Collect in Store 03 / Billing & Shipping det…" at bounding box center [543, 463] width 893 height 1725
click at [368, 205] on select "Select Time 11:00 AM - 1:00 PM 1:00 PM - 3:00 PM 3:00 PM - 5:00 PM" at bounding box center [419, 197] width 199 height 29
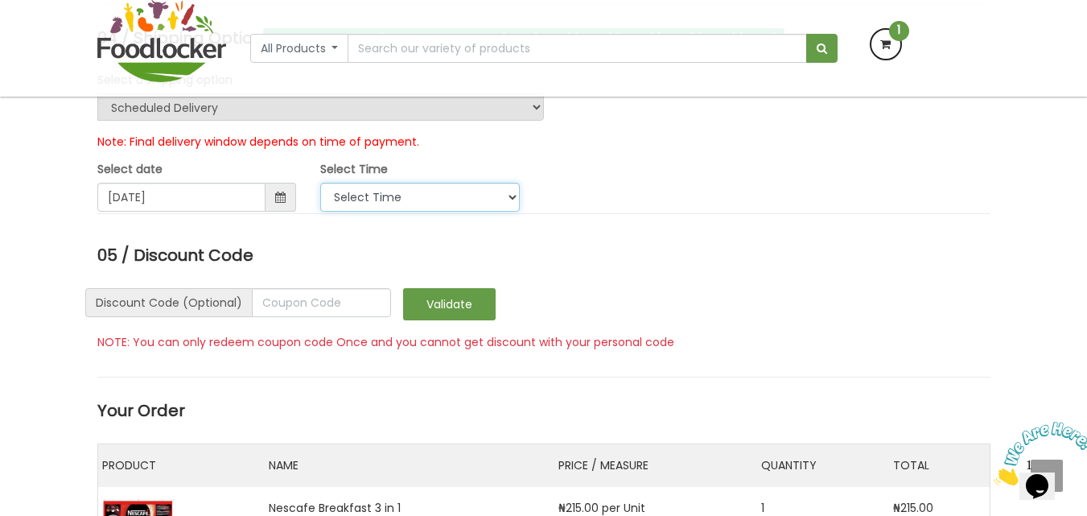
select select "6"
click at [320, 183] on select "Select Time 11:00 AM - 1:00 PM 1:00 PM - 3:00 PM 3:00 PM - 5:00 PM" at bounding box center [419, 197] width 199 height 29
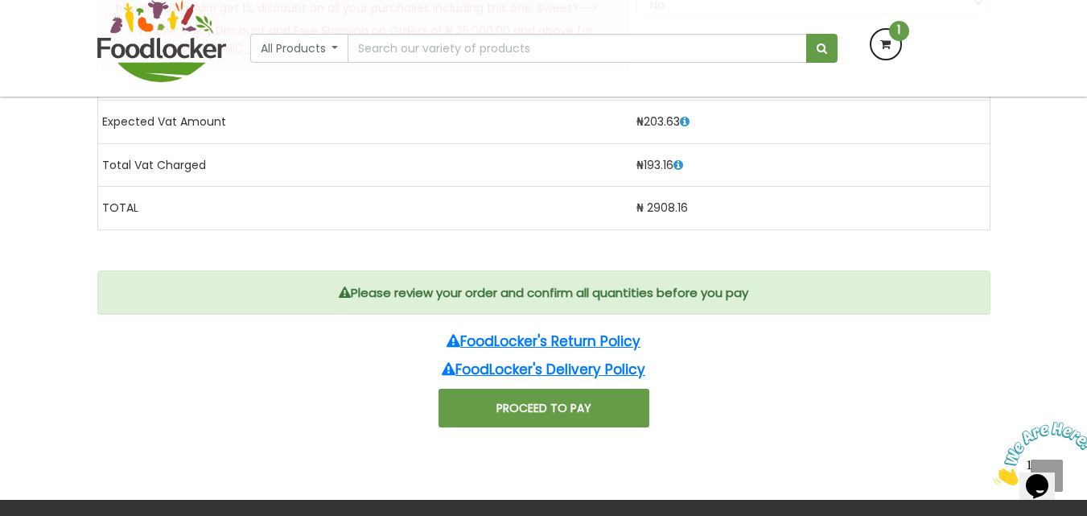
scroll to position [1869, 0]
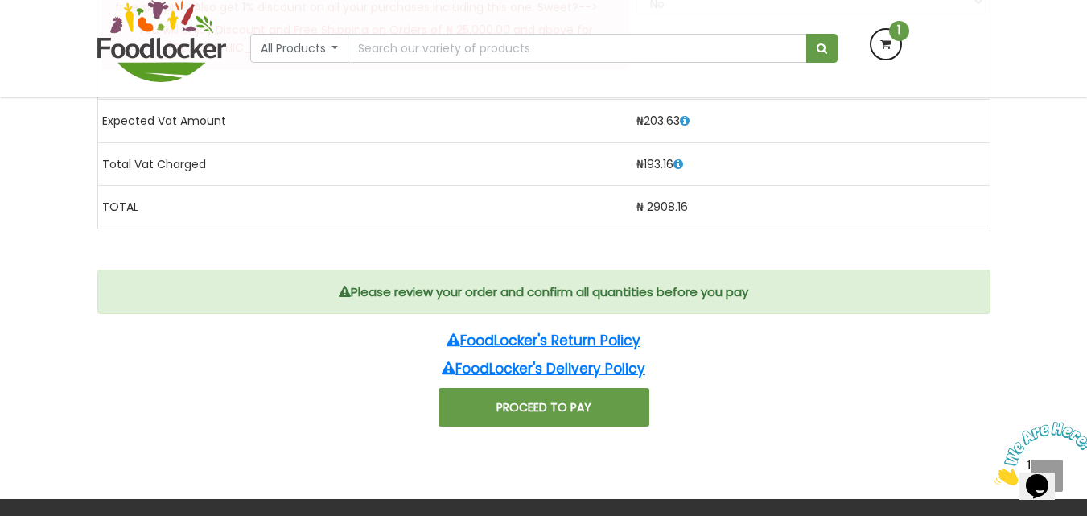
click at [475, 410] on button "PROCEED TO PAY" at bounding box center [543, 407] width 211 height 39
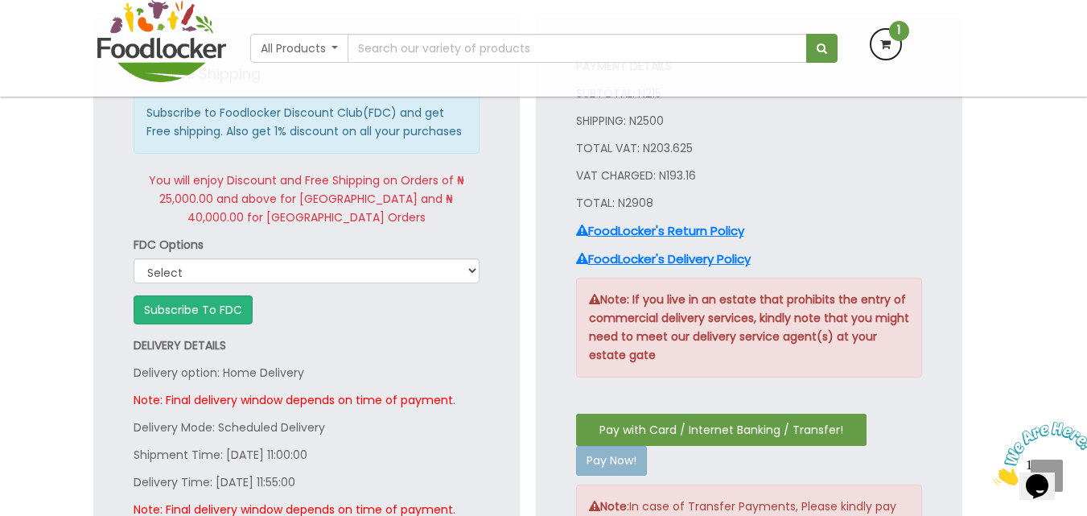
scroll to position [559, 0]
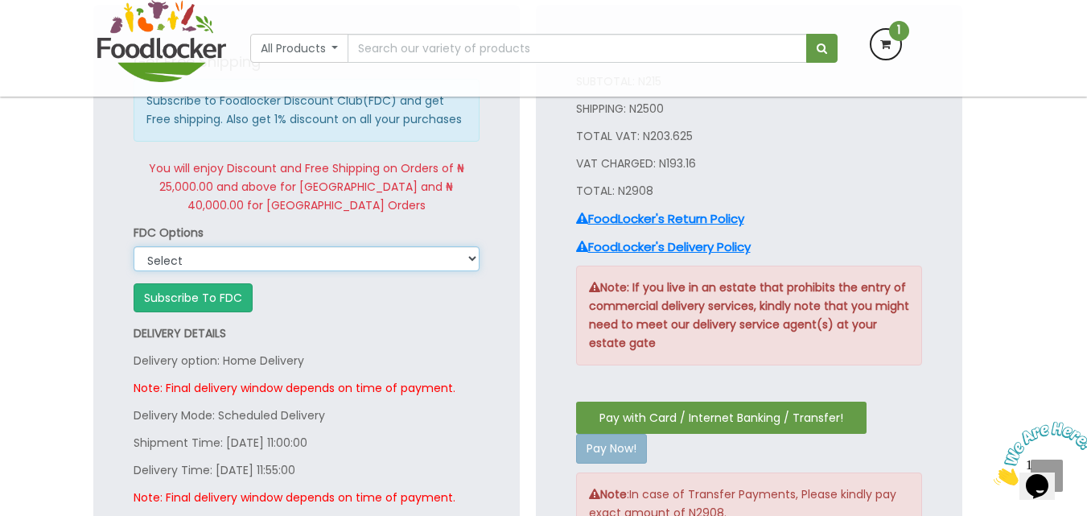
click at [316, 259] on select "Select 90 days at ₦ 25,000.00 365 days at ₦ 70,000.00" at bounding box center [307, 258] width 346 height 25
click at [449, 421] on p "Delivery Mode: Scheduled Delivery" at bounding box center [307, 415] width 346 height 19
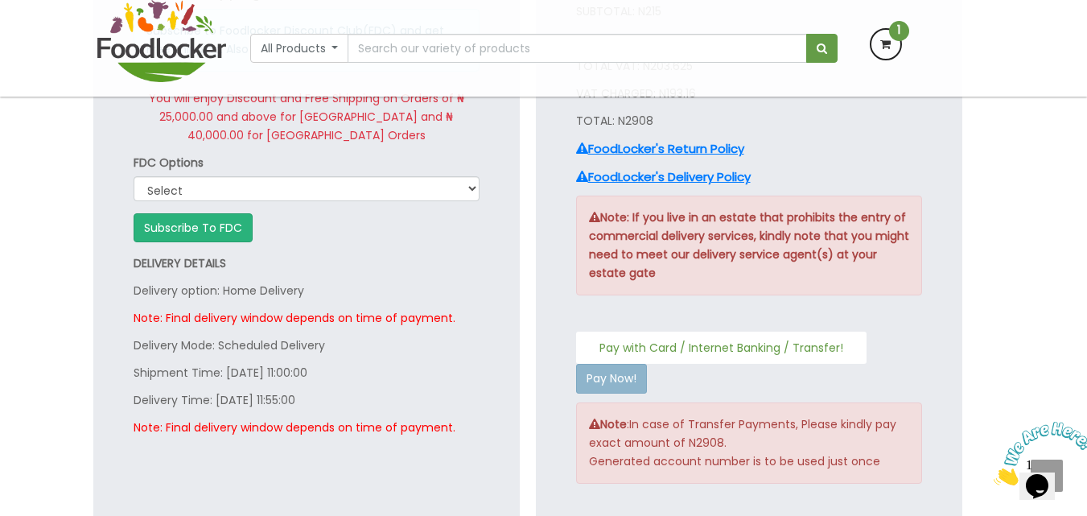
scroll to position [630, 0]
click at [676, 352] on button "Pay with Card / Internet Banking / Transfer!" at bounding box center [721, 347] width 290 height 32
